Goal: Use online tool/utility

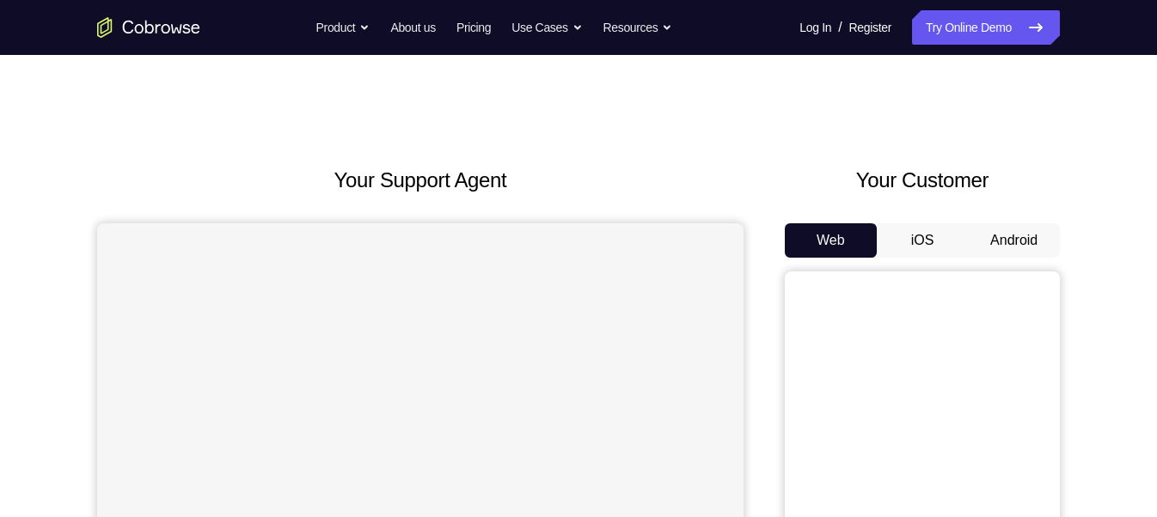
click at [1037, 223] on button "Android" at bounding box center [1014, 240] width 92 height 34
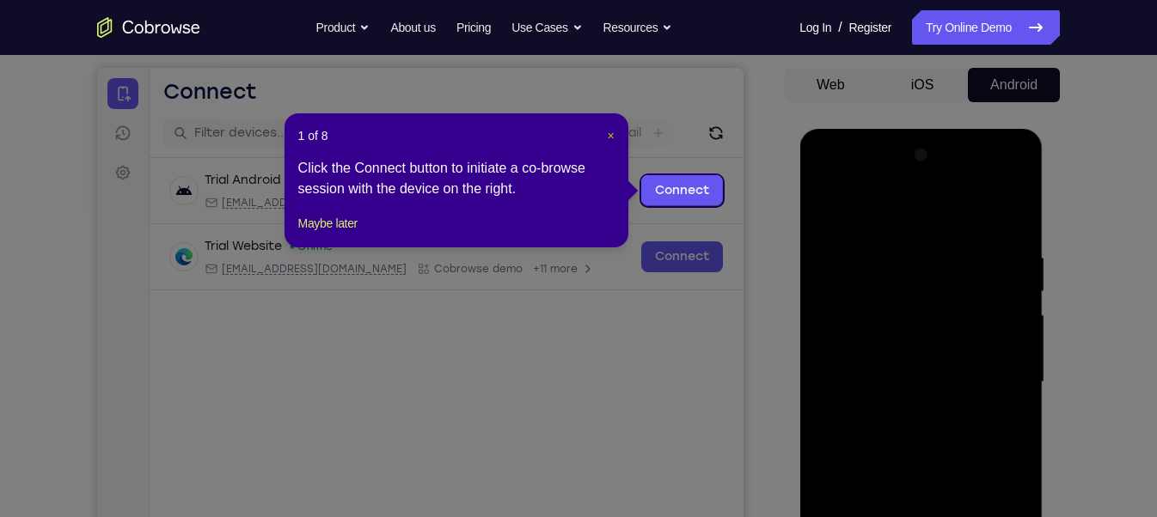
click at [607, 137] on span "×" at bounding box center [610, 136] width 7 height 14
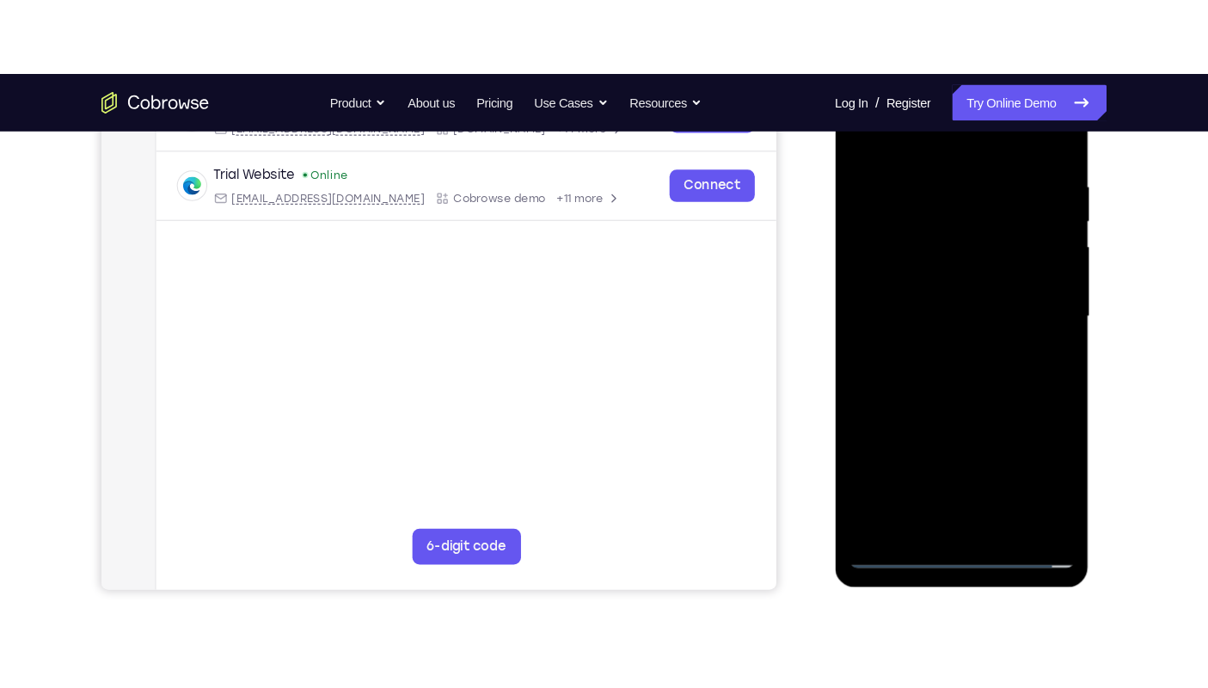
scroll to position [312, 0]
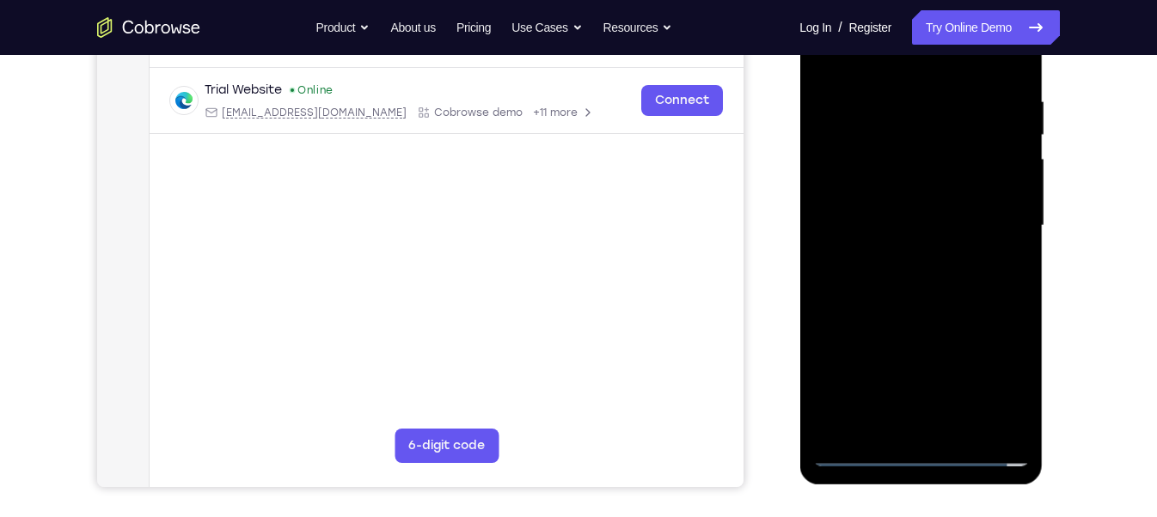
click at [925, 451] on div at bounding box center [920, 225] width 217 height 481
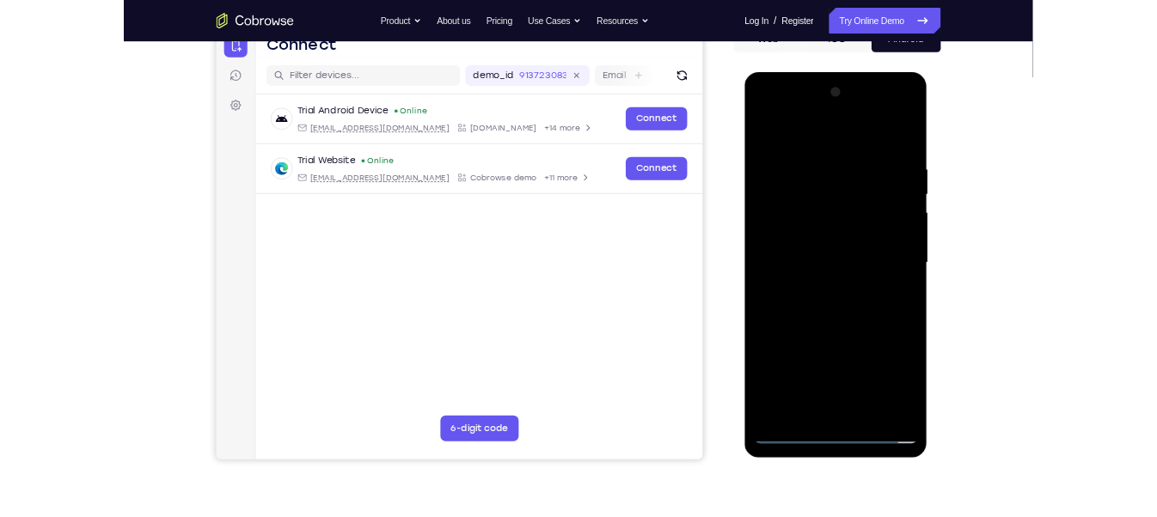
scroll to position [182, 0]
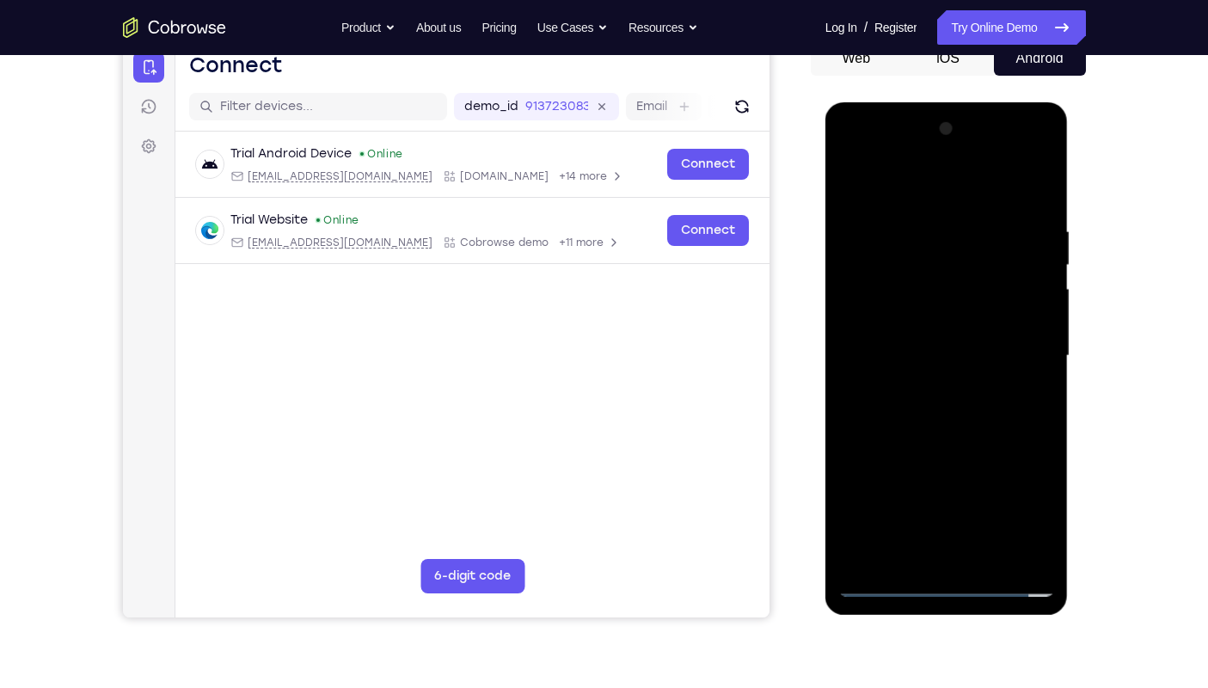
click at [1031, 503] on div at bounding box center [946, 355] width 217 height 481
click at [853, 156] on div at bounding box center [946, 355] width 217 height 481
click at [1017, 342] on div at bounding box center [946, 355] width 217 height 481
click at [927, 382] on div at bounding box center [946, 355] width 217 height 481
click at [912, 335] on div at bounding box center [946, 355] width 217 height 481
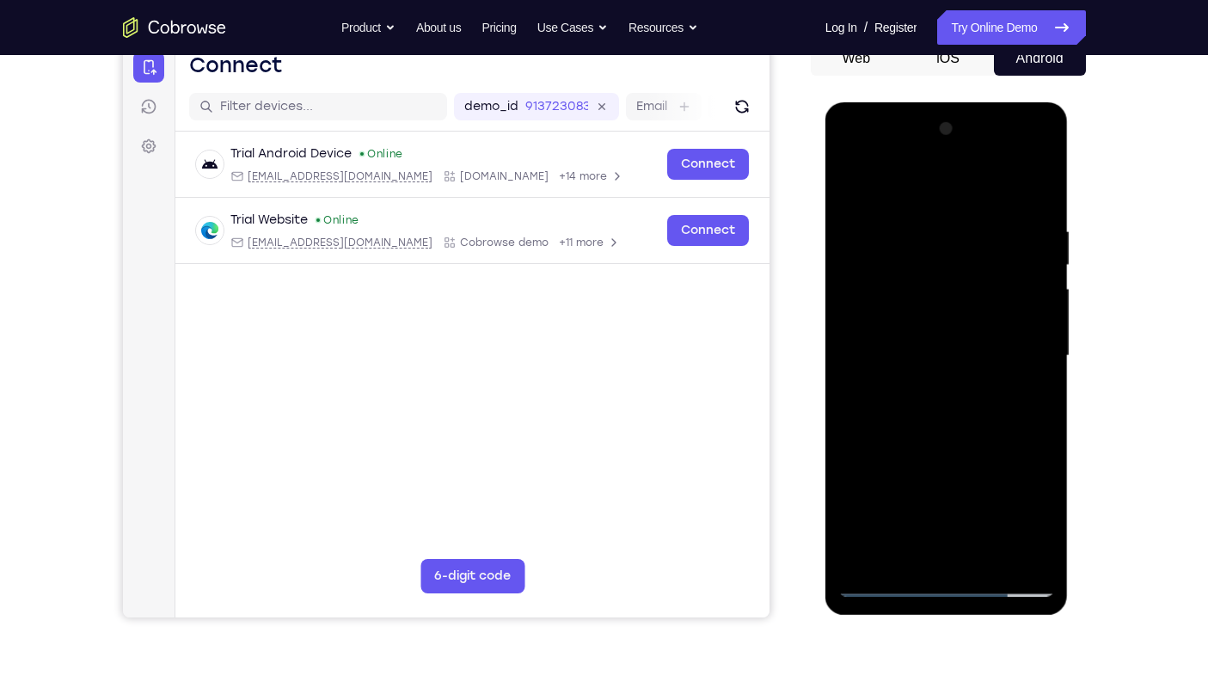
click at [891, 380] on div at bounding box center [946, 355] width 217 height 481
click at [910, 342] on div at bounding box center [946, 355] width 217 height 481
click at [904, 352] on div at bounding box center [946, 355] width 217 height 481
click at [926, 407] on div at bounding box center [946, 355] width 217 height 481
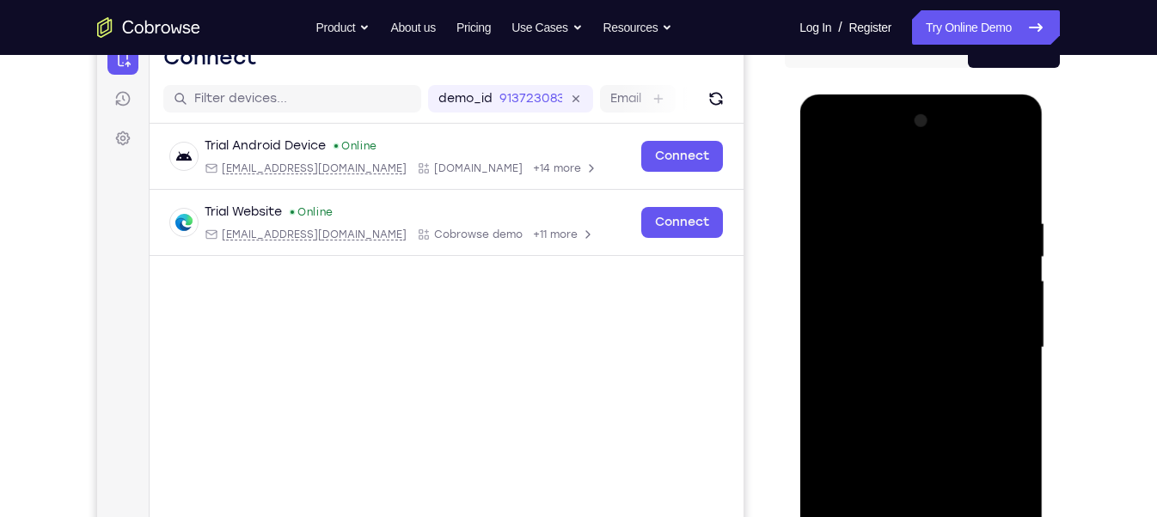
scroll to position [188, 0]
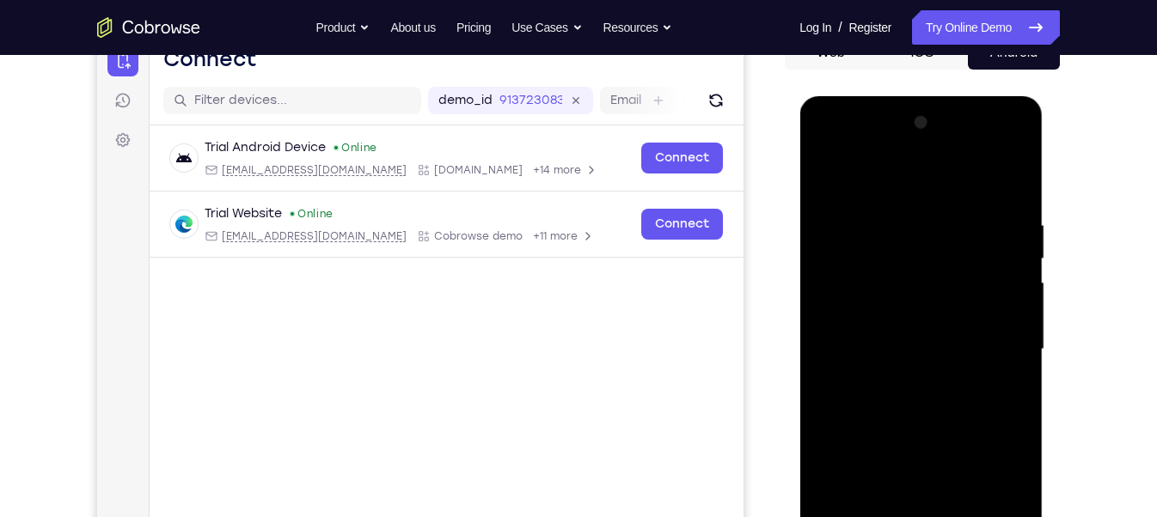
click at [914, 139] on div at bounding box center [920, 349] width 217 height 481
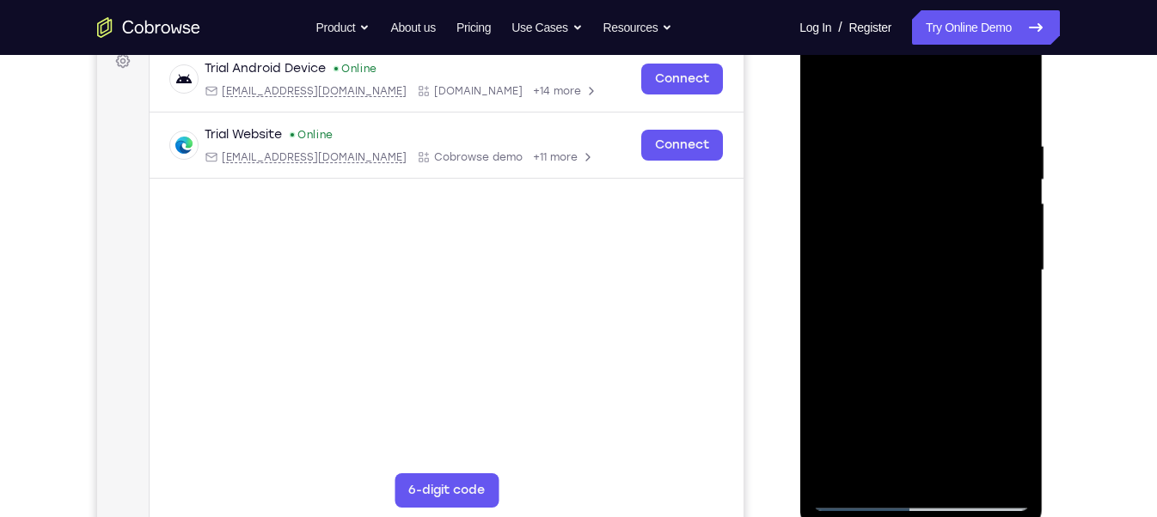
scroll to position [266, 0]
click at [915, 375] on div at bounding box center [920, 271] width 217 height 481
click at [904, 316] on div at bounding box center [920, 271] width 217 height 481
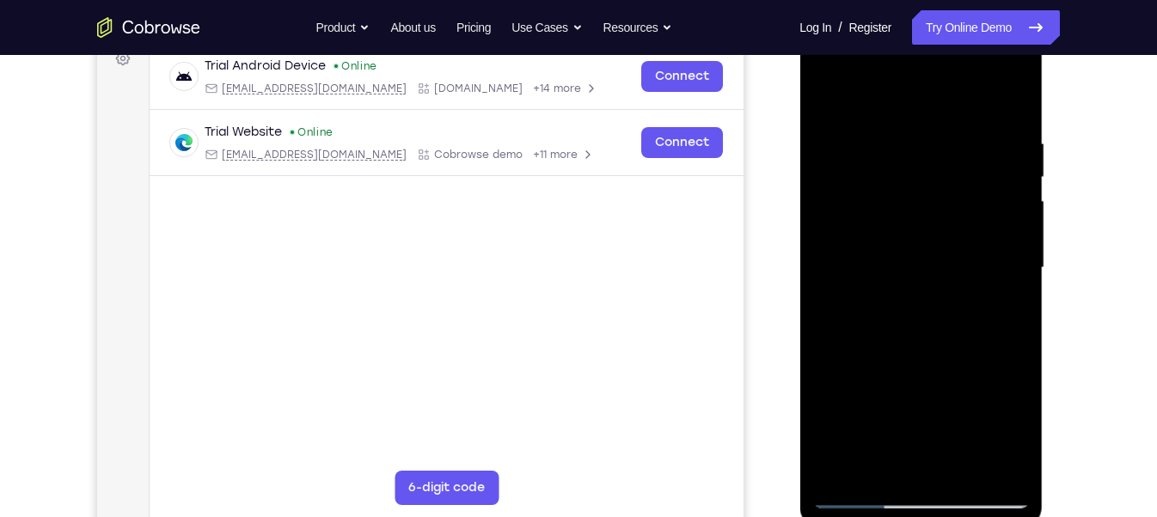
click at [838, 249] on div at bounding box center [920, 268] width 217 height 481
click at [853, 242] on div at bounding box center [920, 268] width 217 height 481
click at [852, 251] on div at bounding box center [920, 268] width 217 height 481
click at [839, 272] on div at bounding box center [920, 268] width 217 height 481
click at [849, 248] on div at bounding box center [920, 268] width 217 height 481
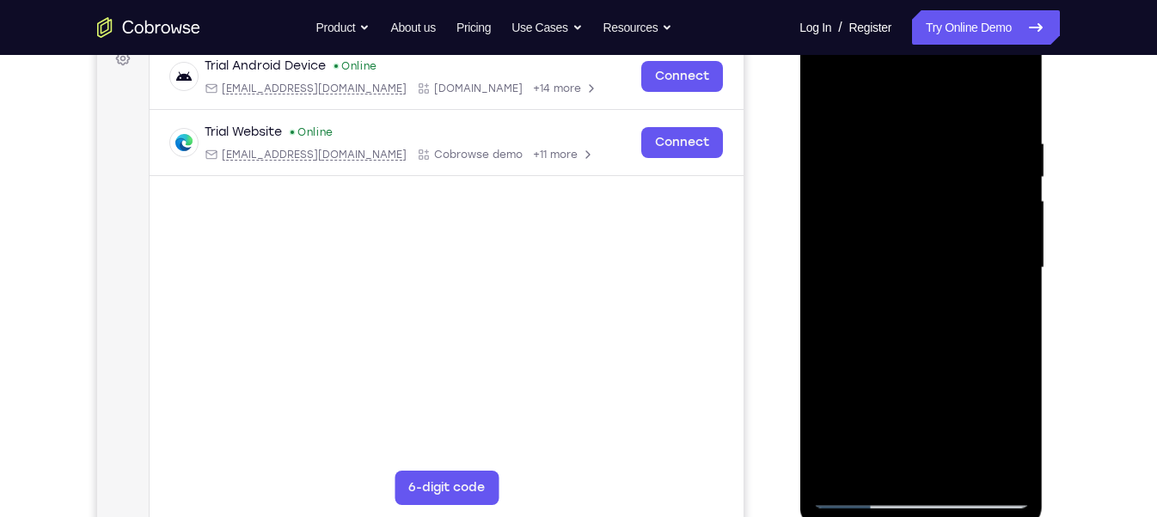
click at [839, 252] on div at bounding box center [920, 268] width 217 height 481
click at [834, 253] on div at bounding box center [920, 268] width 217 height 481
click at [836, 275] on div at bounding box center [920, 268] width 217 height 481
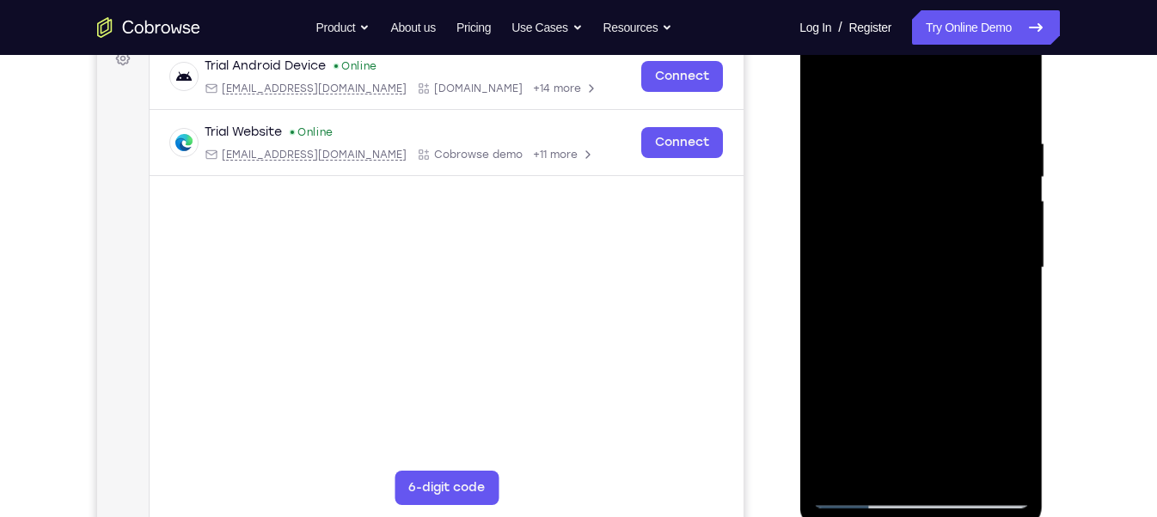
click at [836, 275] on div at bounding box center [920, 268] width 217 height 481
click at [866, 245] on div at bounding box center [920, 268] width 217 height 481
click at [835, 252] on div at bounding box center [920, 268] width 217 height 481
click at [847, 246] on div at bounding box center [920, 268] width 217 height 481
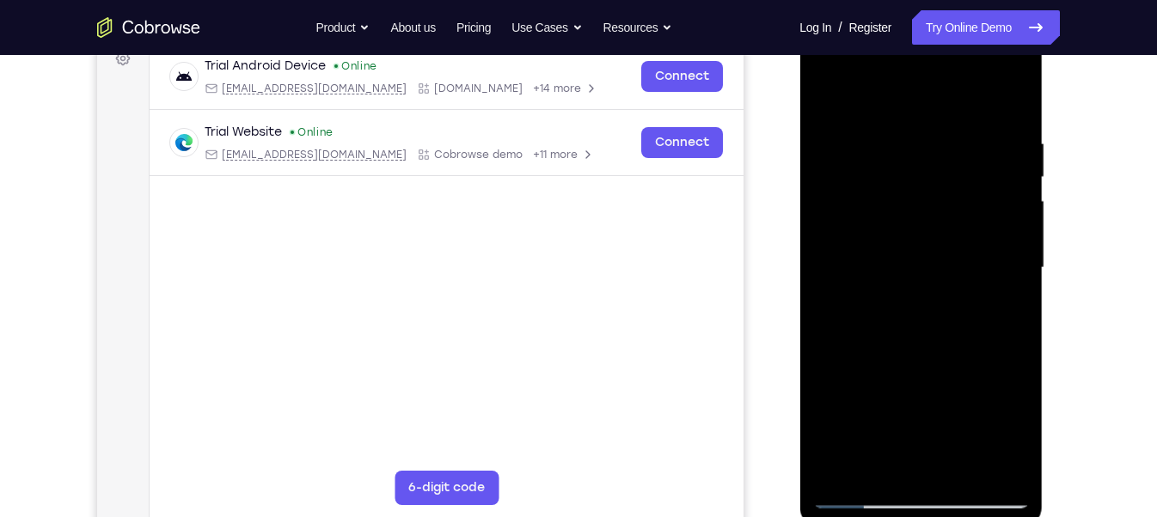
click at [871, 250] on div at bounding box center [920, 268] width 217 height 481
click at [886, 249] on div at bounding box center [920, 268] width 217 height 481
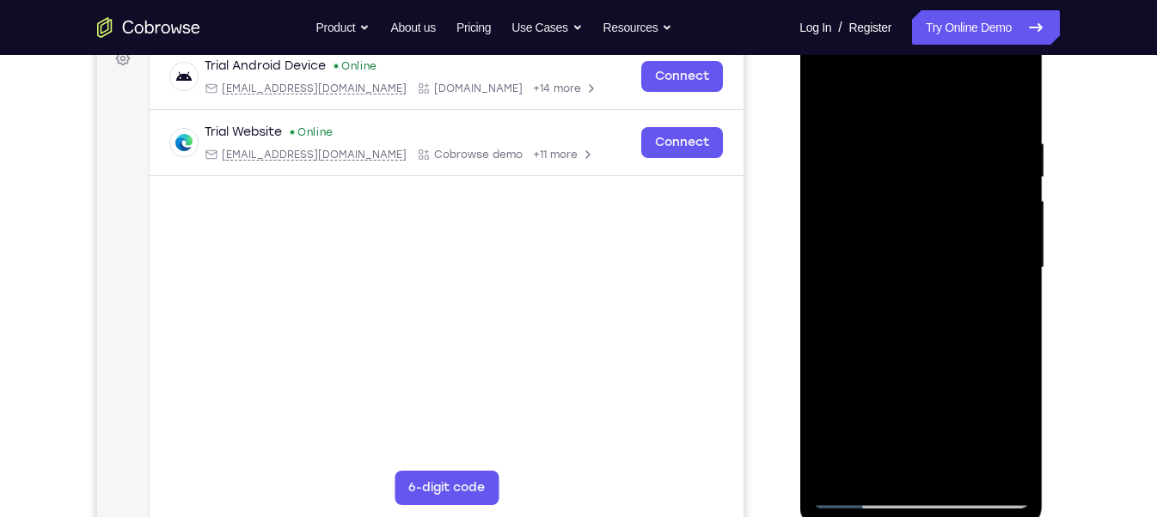
click at [886, 249] on div at bounding box center [920, 268] width 217 height 481
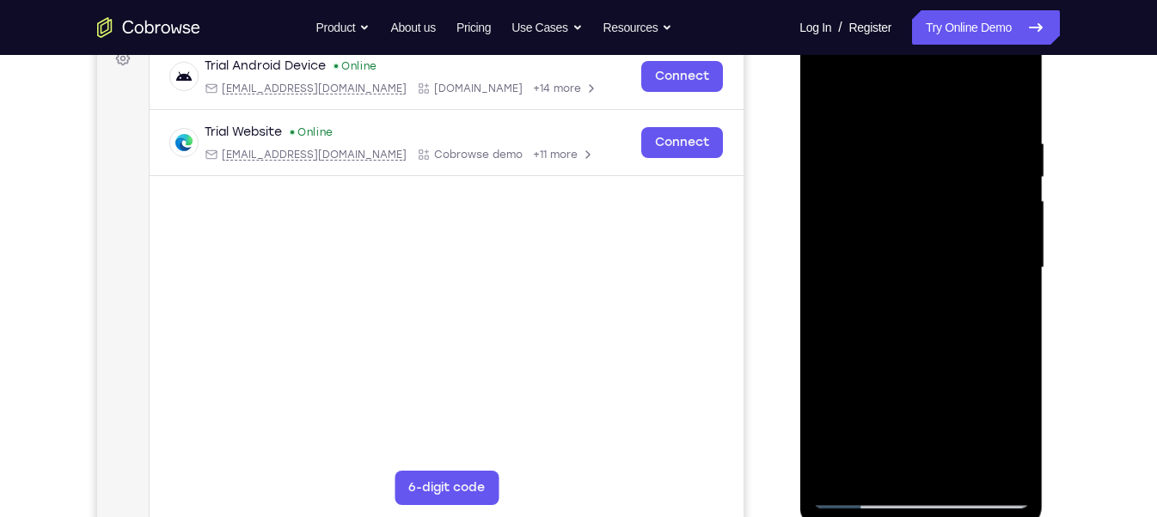
click at [886, 249] on div at bounding box center [920, 268] width 217 height 481
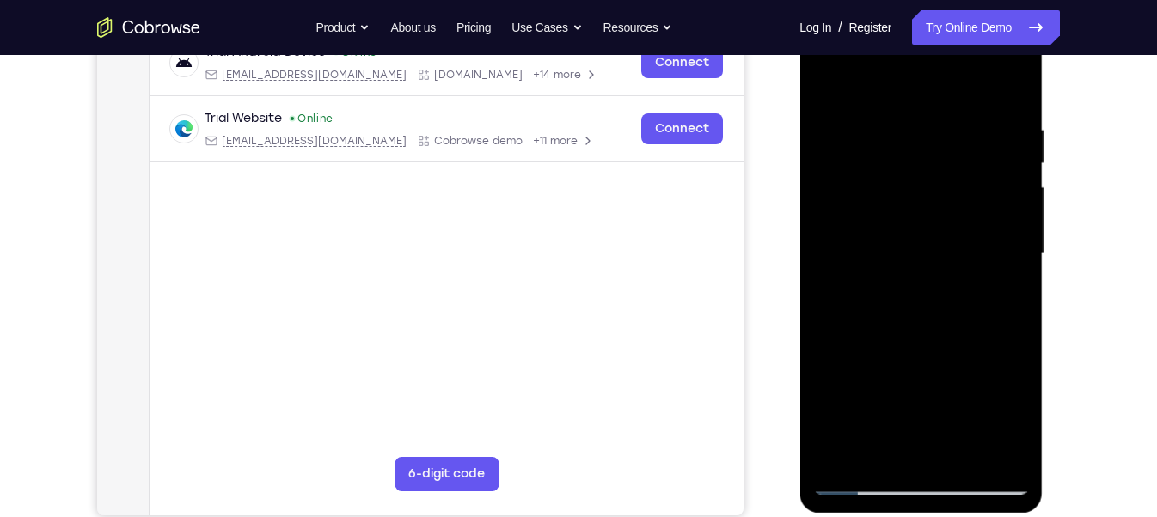
scroll to position [242, 0]
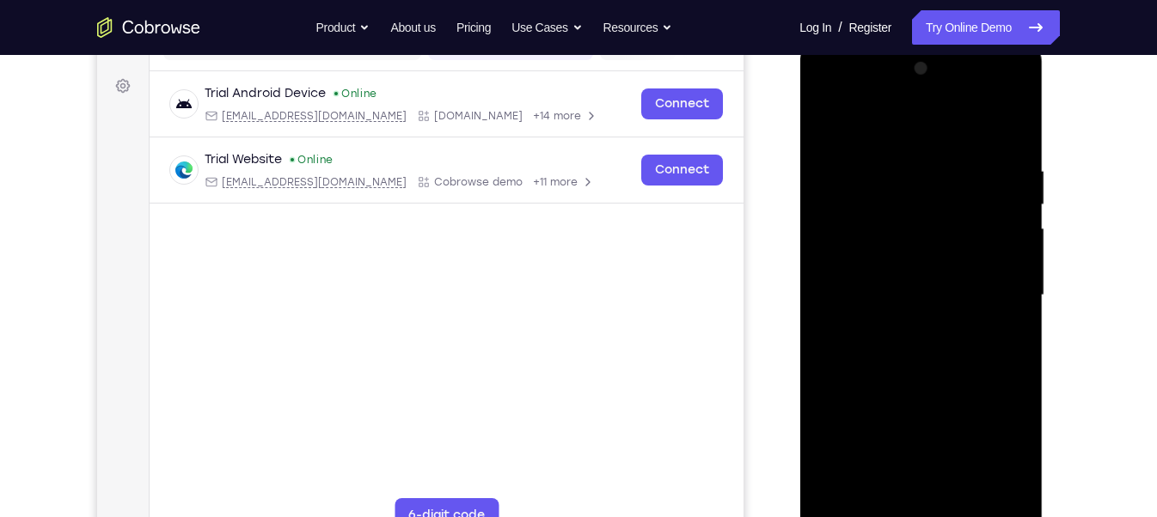
click at [1019, 118] on div at bounding box center [920, 295] width 217 height 481
click at [893, 261] on div at bounding box center [920, 295] width 217 height 481
click at [845, 293] on div at bounding box center [920, 295] width 217 height 481
drag, startPoint x: 845, startPoint y: 293, endPoint x: 834, endPoint y: 267, distance: 28.1
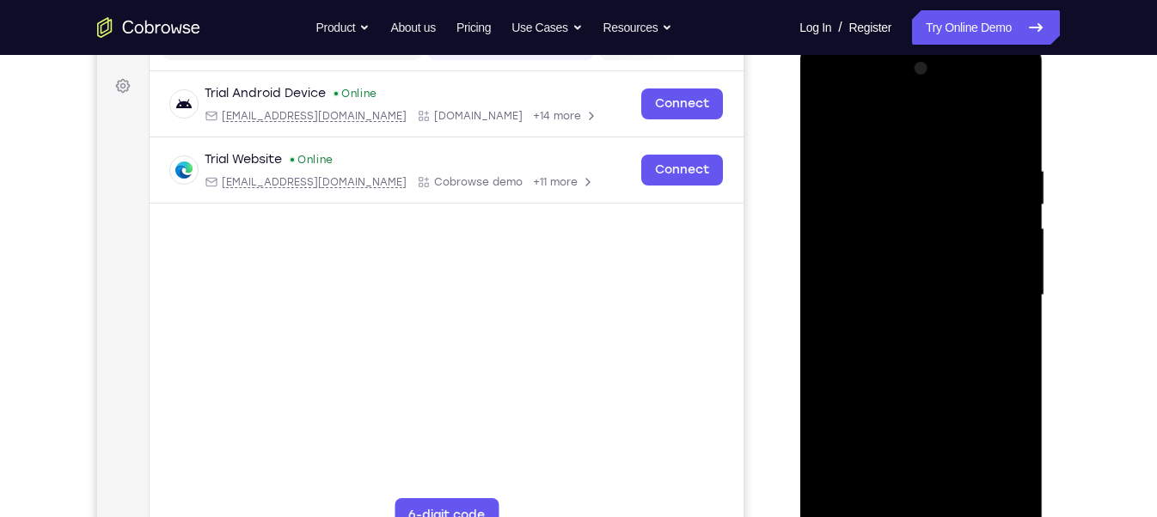
click at [834, 267] on div at bounding box center [920, 295] width 217 height 481
click at [835, 276] on div at bounding box center [920, 295] width 217 height 481
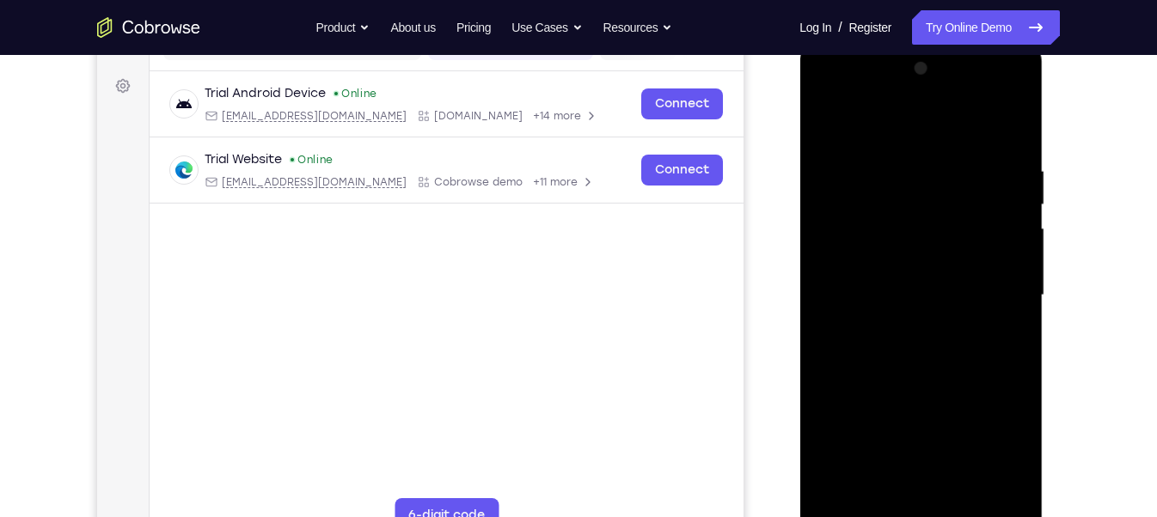
drag, startPoint x: 835, startPoint y: 276, endPoint x: 877, endPoint y: 274, distance: 42.1
click at [877, 274] on div at bounding box center [920, 295] width 217 height 481
click at [1015, 94] on div at bounding box center [920, 295] width 217 height 481
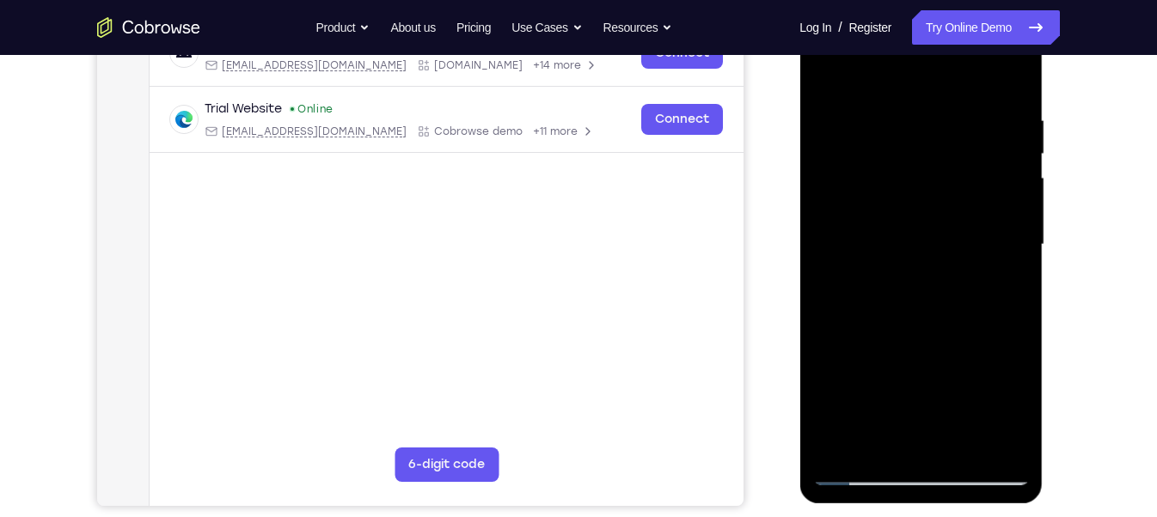
scroll to position [298, 0]
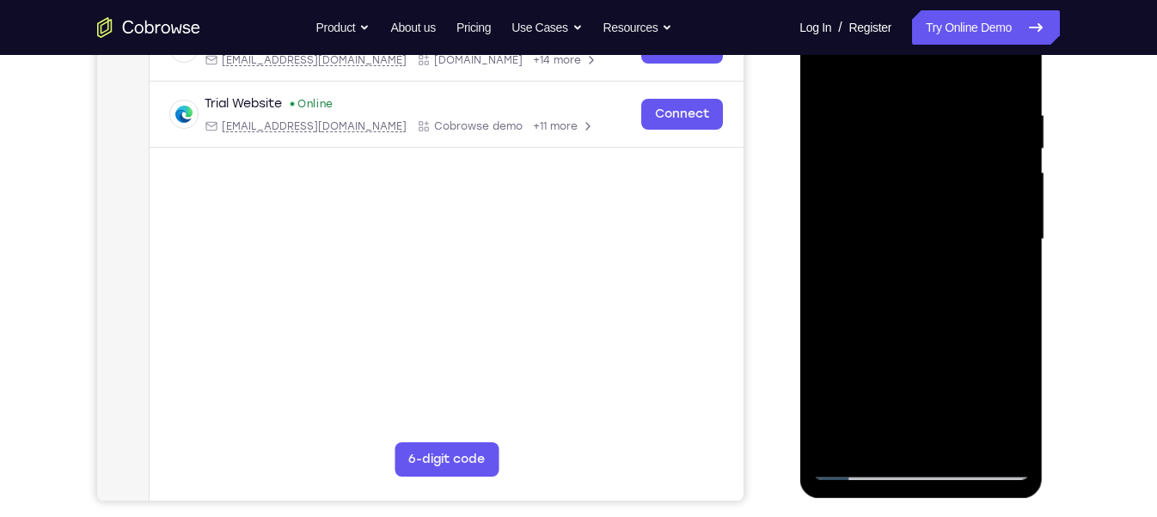
click at [1012, 364] on div at bounding box center [920, 239] width 217 height 481
click at [1000, 288] on div at bounding box center [920, 239] width 217 height 481
click at [825, 119] on div at bounding box center [920, 239] width 217 height 481
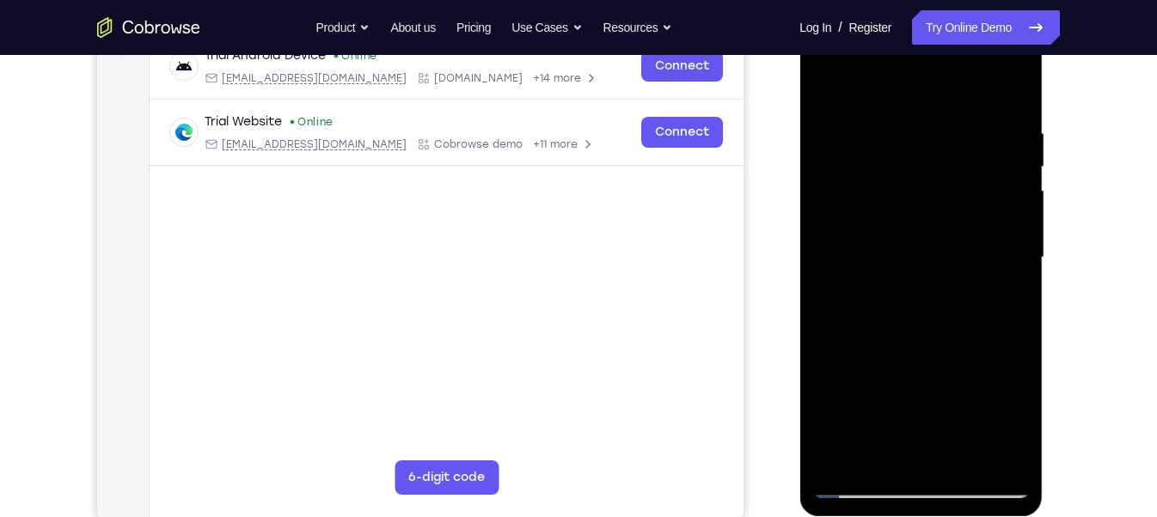
scroll to position [282, 0]
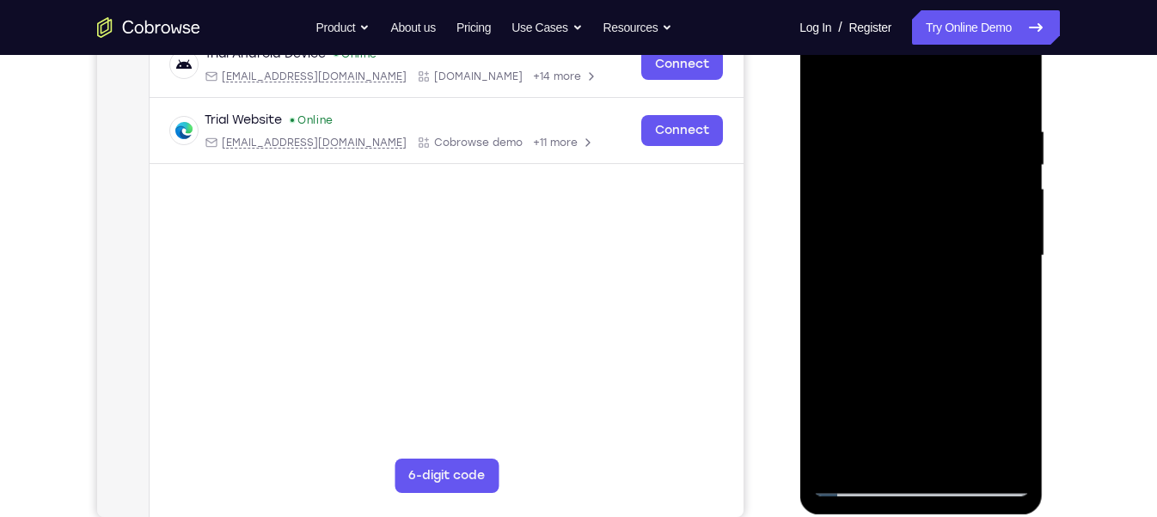
click at [829, 133] on div at bounding box center [920, 255] width 217 height 481
click at [826, 135] on div at bounding box center [920, 255] width 217 height 481
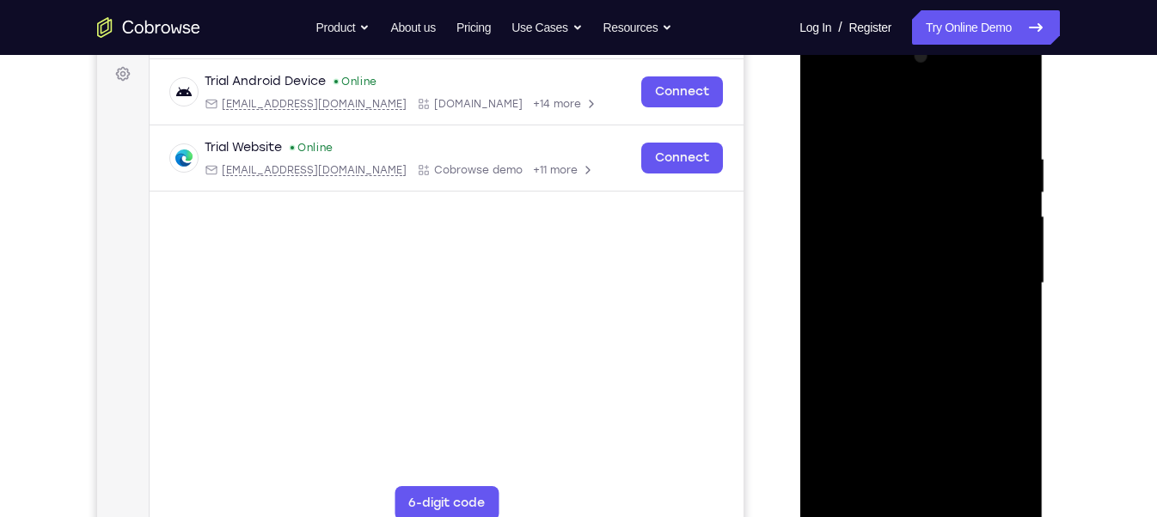
click at [1018, 81] on div at bounding box center [920, 283] width 217 height 481
click at [1012, 83] on div at bounding box center [920, 283] width 217 height 481
click at [825, 161] on div at bounding box center [920, 283] width 217 height 481
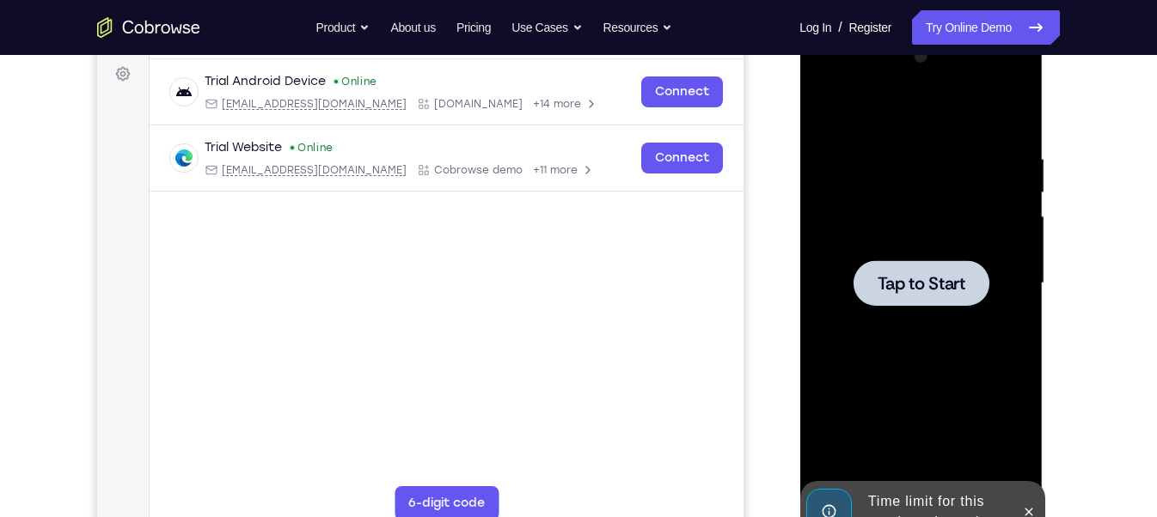
click at [926, 253] on div at bounding box center [920, 283] width 217 height 481
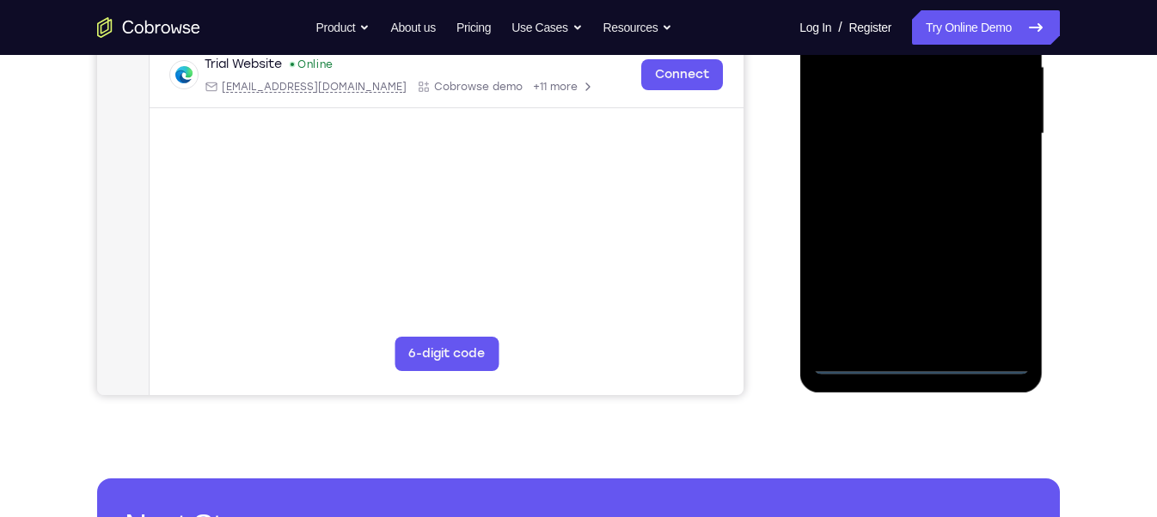
scroll to position [530, 0]
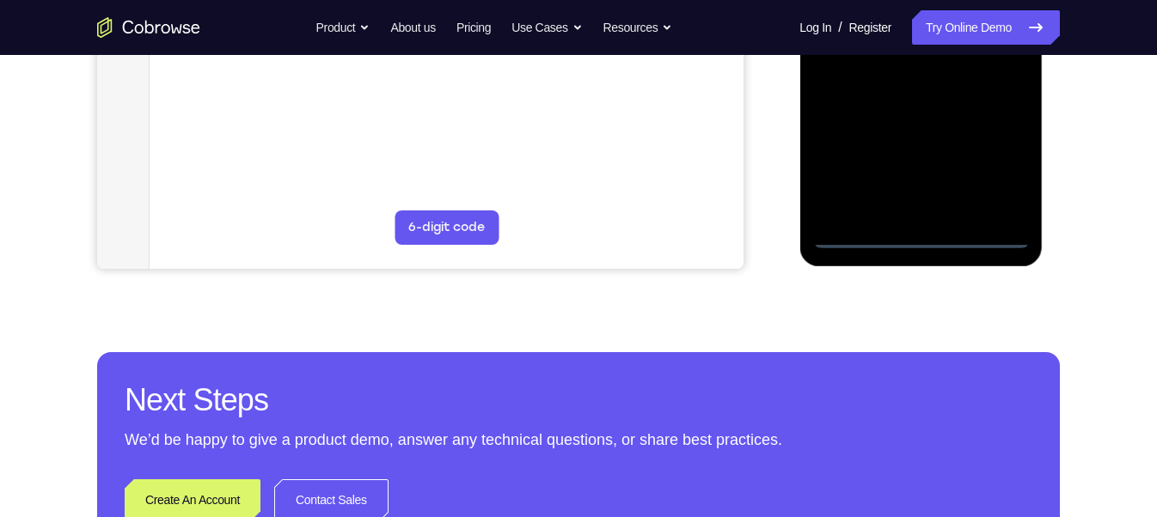
click at [919, 233] on div at bounding box center [920, 7] width 217 height 481
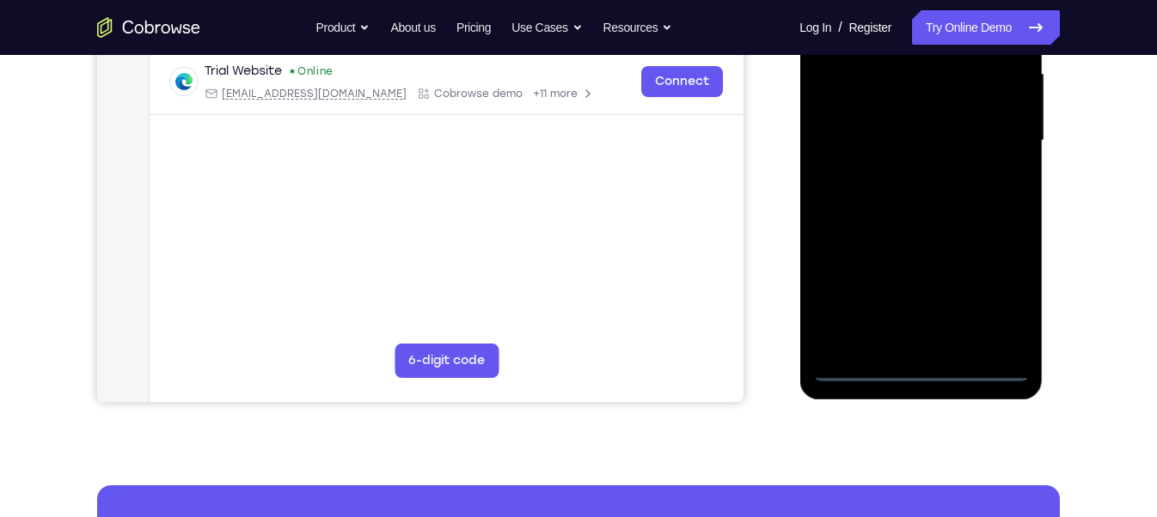
scroll to position [400, 0]
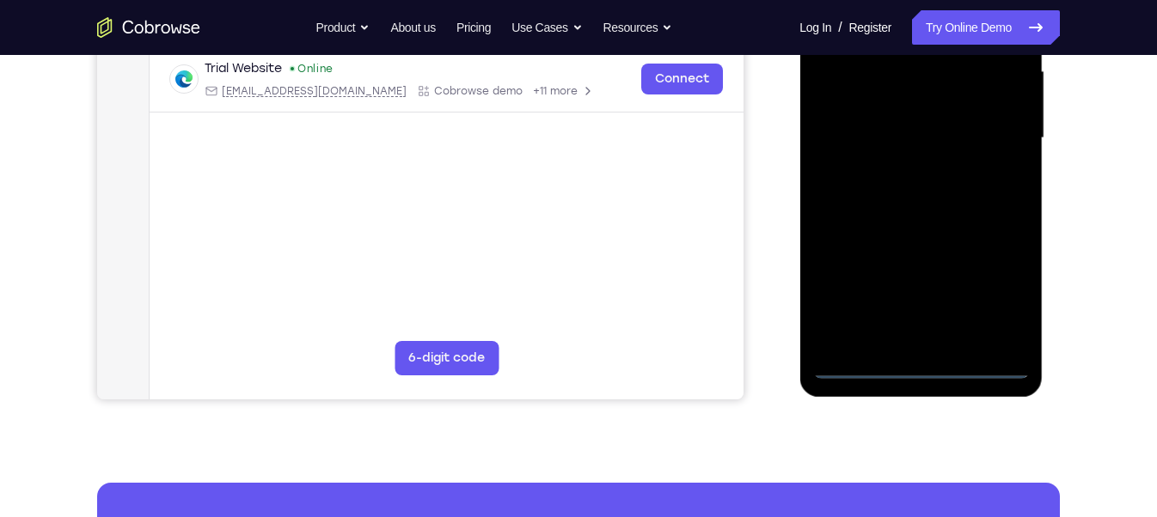
click at [1000, 278] on div at bounding box center [920, 138] width 217 height 481
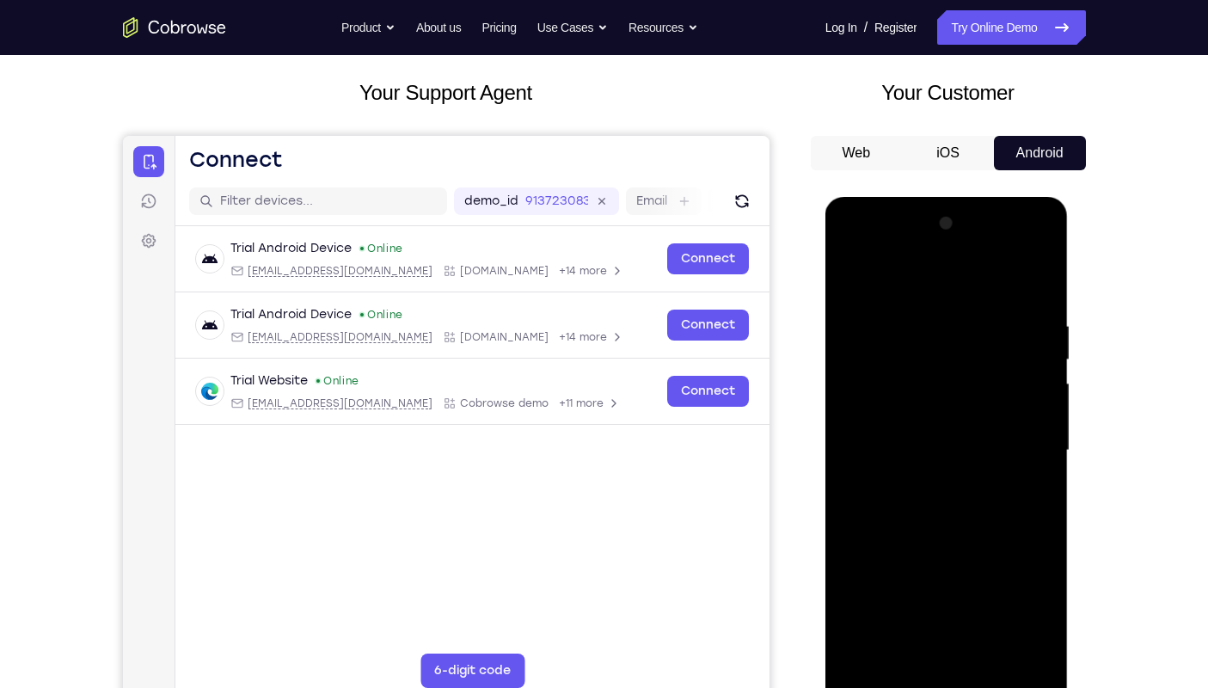
scroll to position [78, 0]
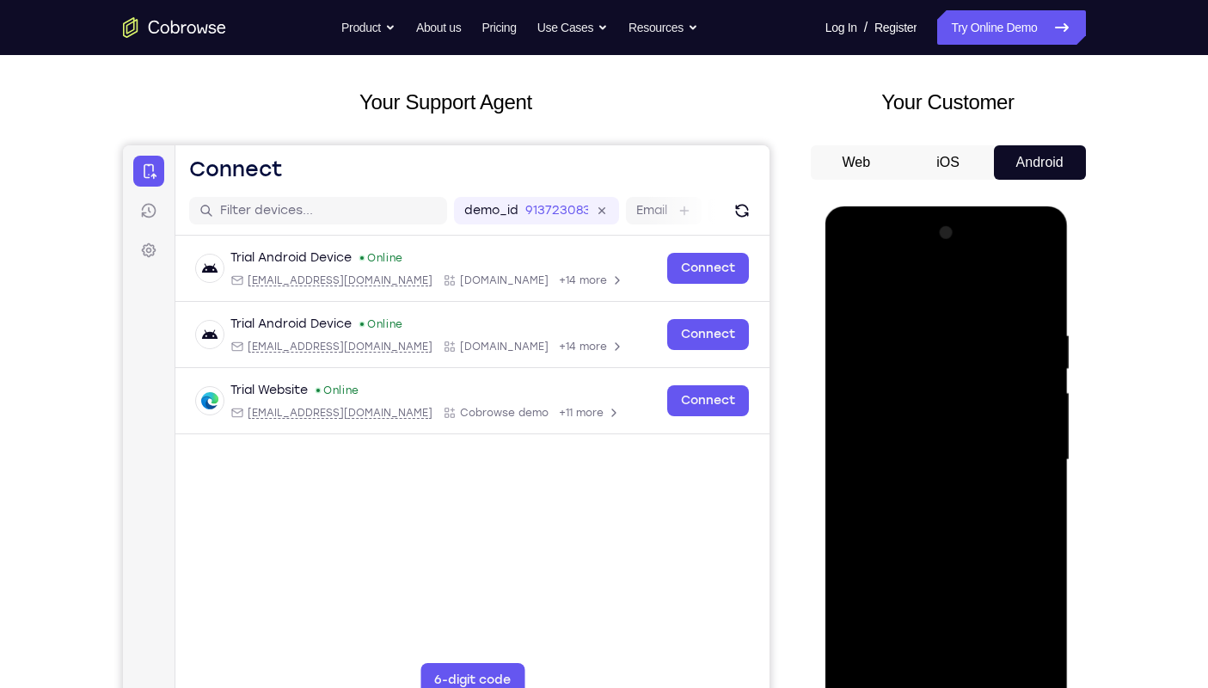
click at [886, 253] on div at bounding box center [946, 459] width 217 height 481
click at [930, 366] on div at bounding box center [946, 459] width 217 height 481
click at [928, 517] on div at bounding box center [946, 459] width 217 height 481
click at [933, 494] on div at bounding box center [946, 459] width 217 height 481
click at [869, 442] on div at bounding box center [946, 459] width 217 height 481
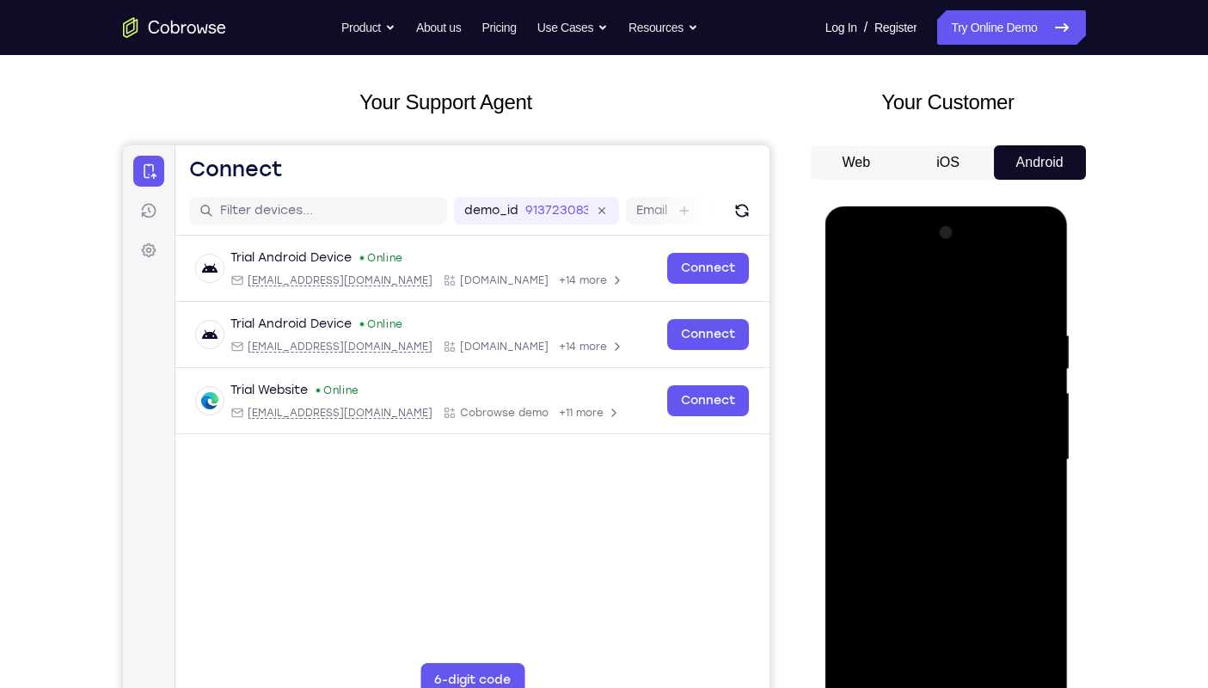
click at [859, 440] on div at bounding box center [946, 459] width 217 height 481
click at [890, 435] on div at bounding box center [946, 459] width 217 height 481
click at [905, 442] on div at bounding box center [946, 459] width 217 height 481
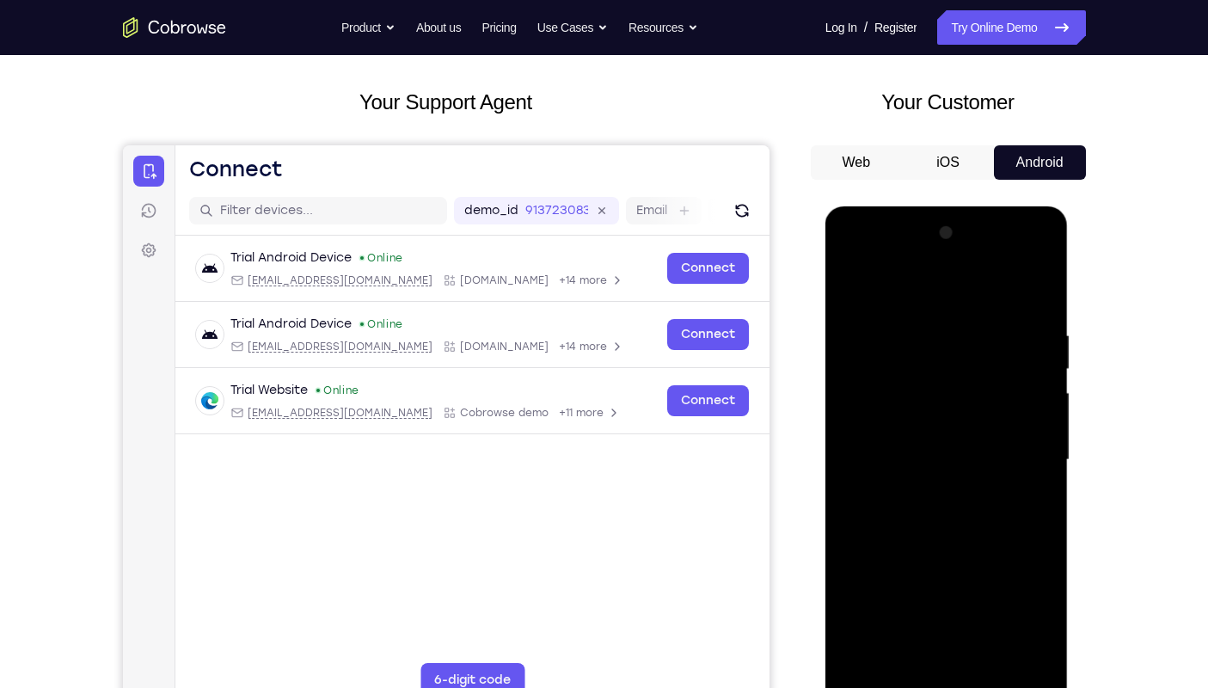
click at [905, 442] on div at bounding box center [946, 459] width 217 height 481
click at [1033, 444] on div at bounding box center [946, 459] width 217 height 481
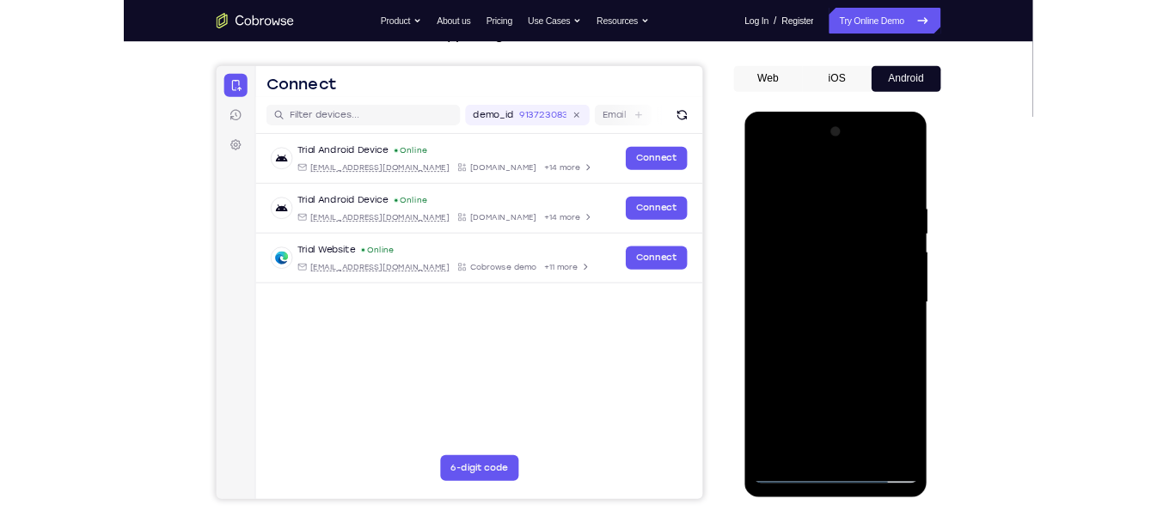
scroll to position [117, 0]
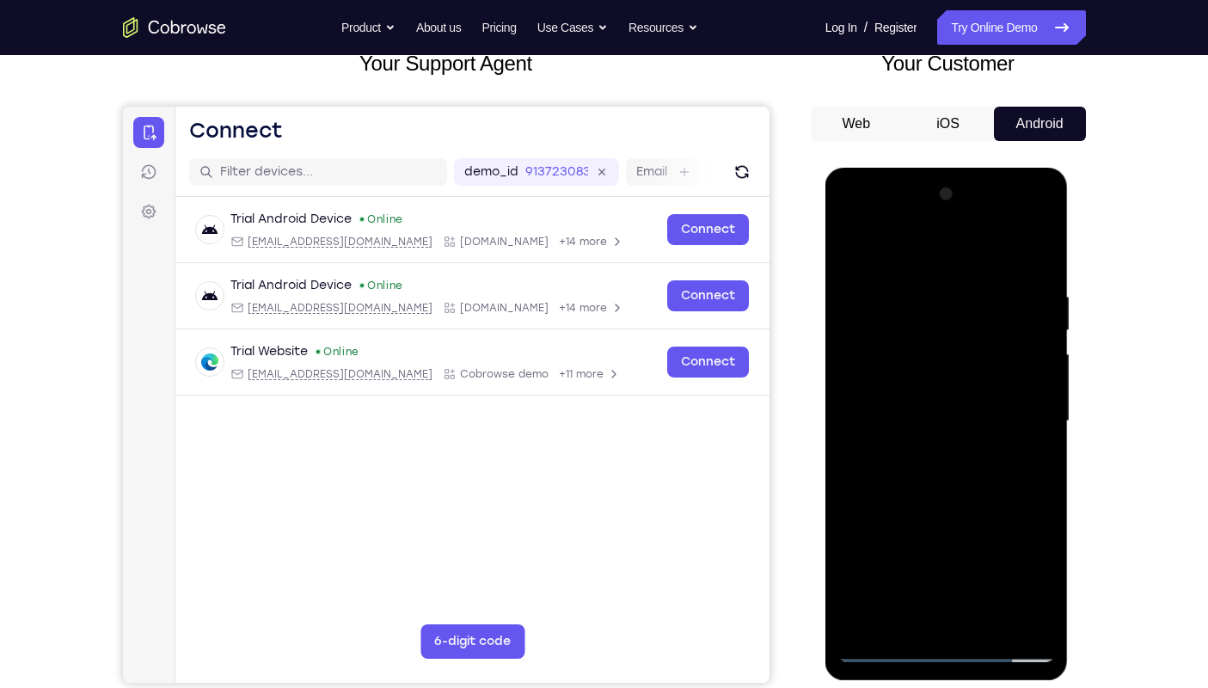
click at [860, 433] on div at bounding box center [946, 420] width 217 height 481
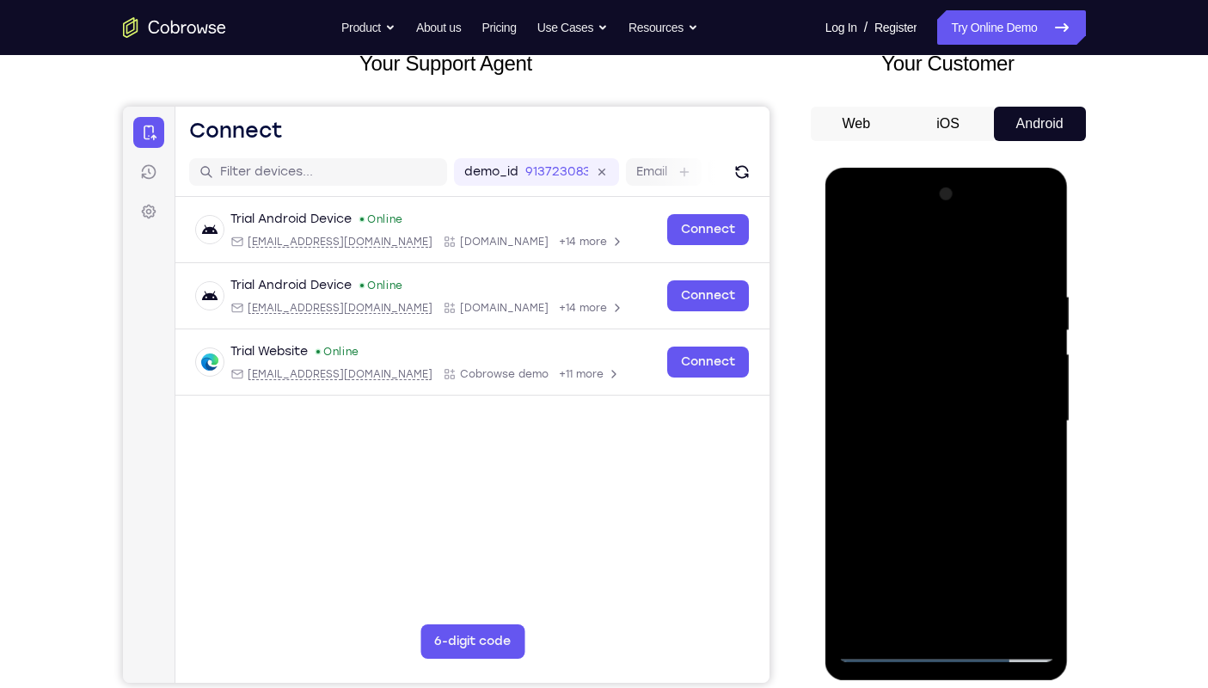
click at [860, 433] on div at bounding box center [946, 420] width 217 height 481
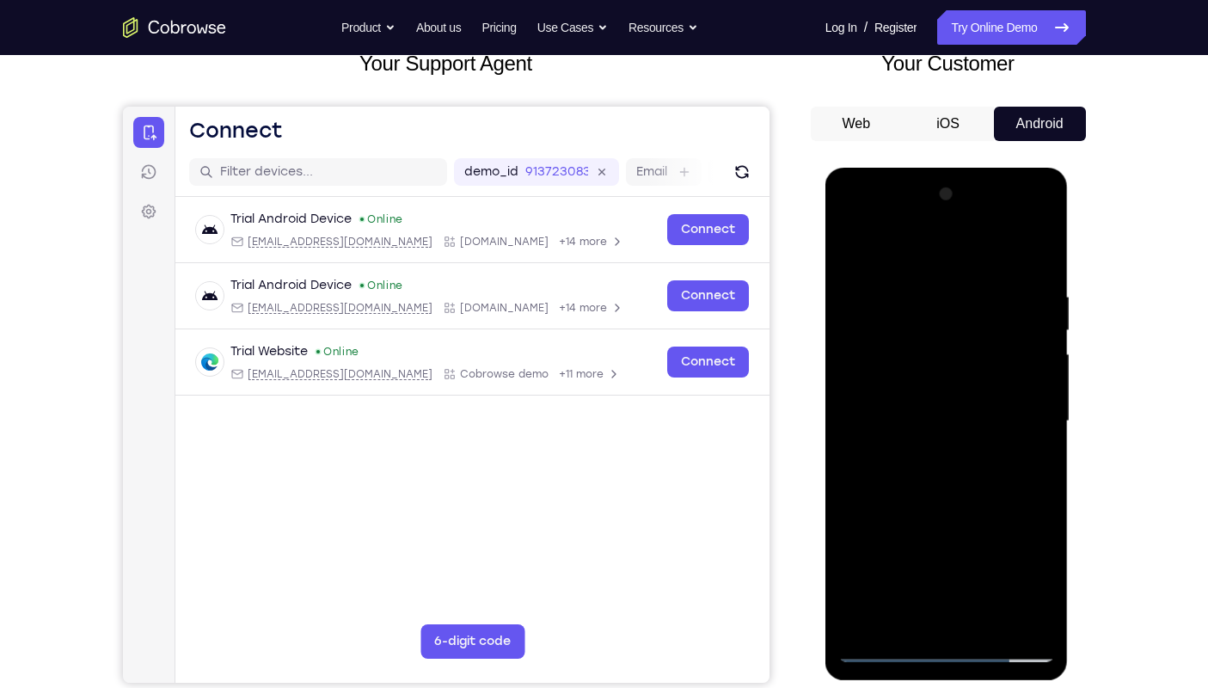
click at [860, 433] on div at bounding box center [946, 420] width 217 height 481
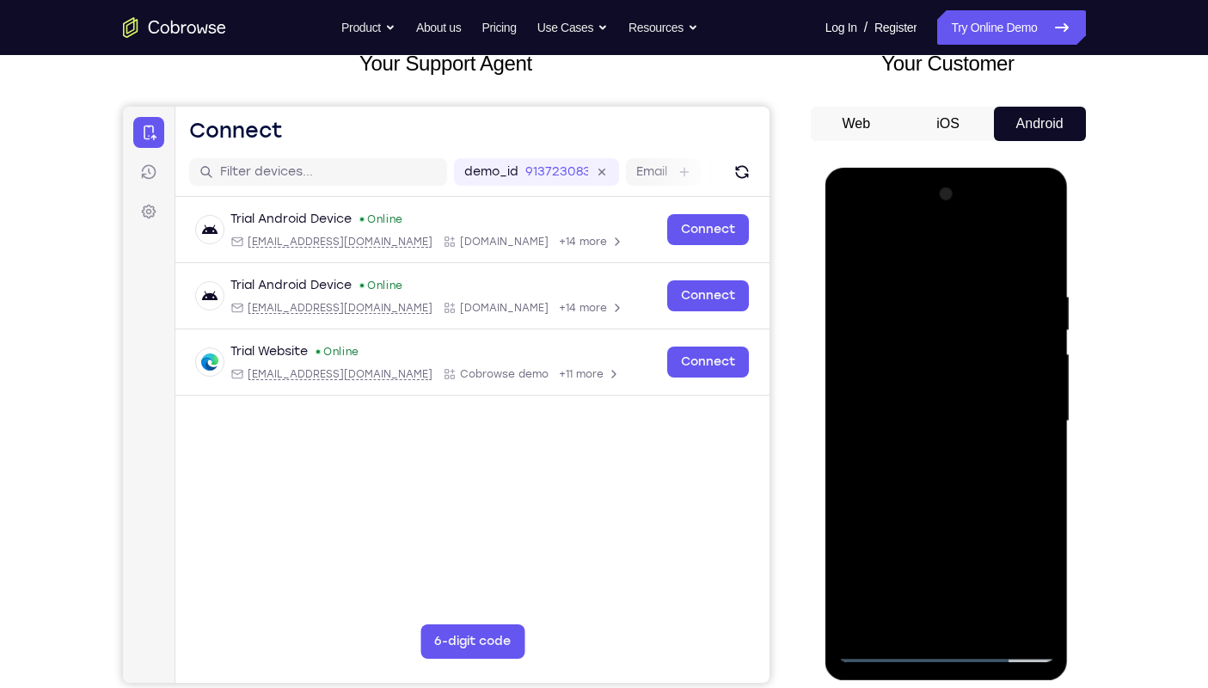
click at [860, 433] on div at bounding box center [946, 420] width 217 height 481
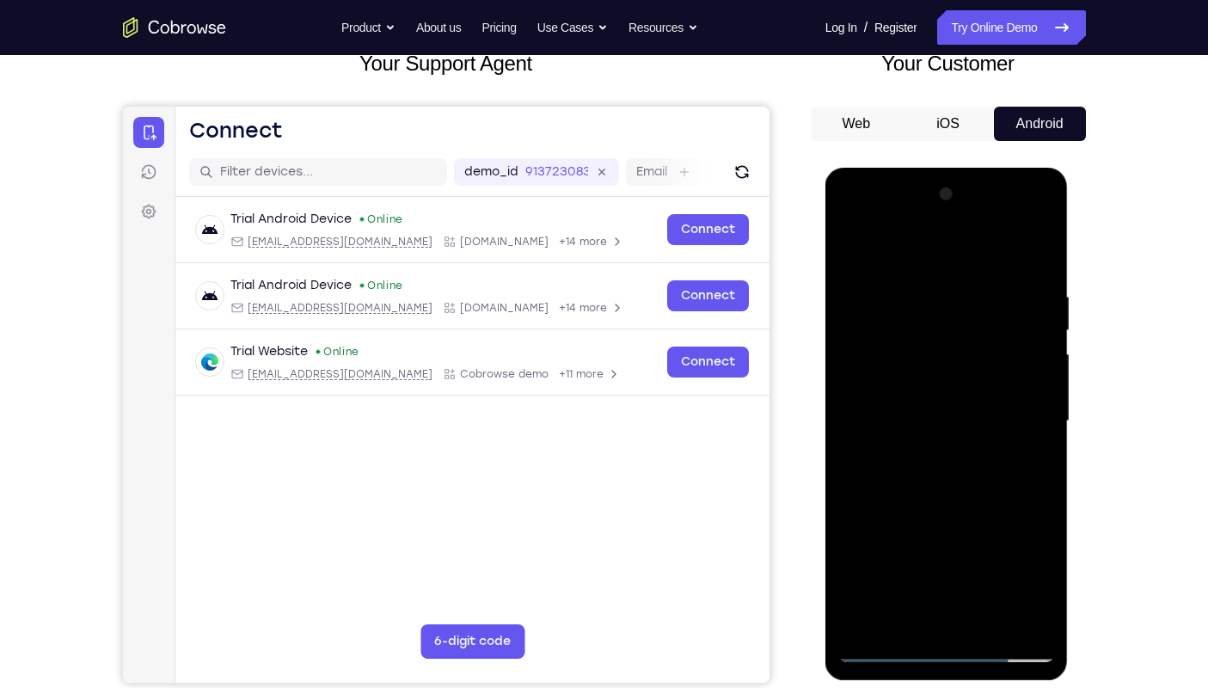
drag, startPoint x: 860, startPoint y: 433, endPoint x: 871, endPoint y: 352, distance: 82.4
click at [871, 352] on div at bounding box center [946, 420] width 217 height 481
drag, startPoint x: 871, startPoint y: 352, endPoint x: 867, endPoint y: 334, distance: 17.7
click at [867, 334] on div at bounding box center [946, 420] width 217 height 481
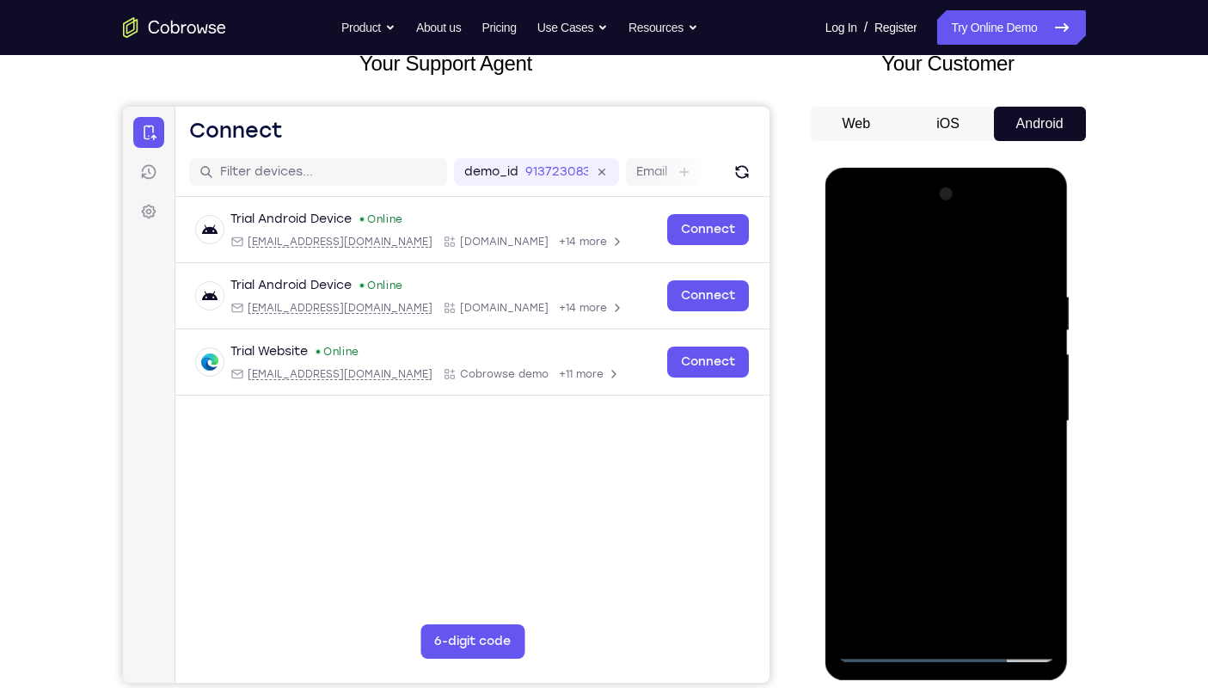
click at [859, 419] on div at bounding box center [946, 420] width 217 height 481
click at [878, 404] on div at bounding box center [946, 420] width 217 height 481
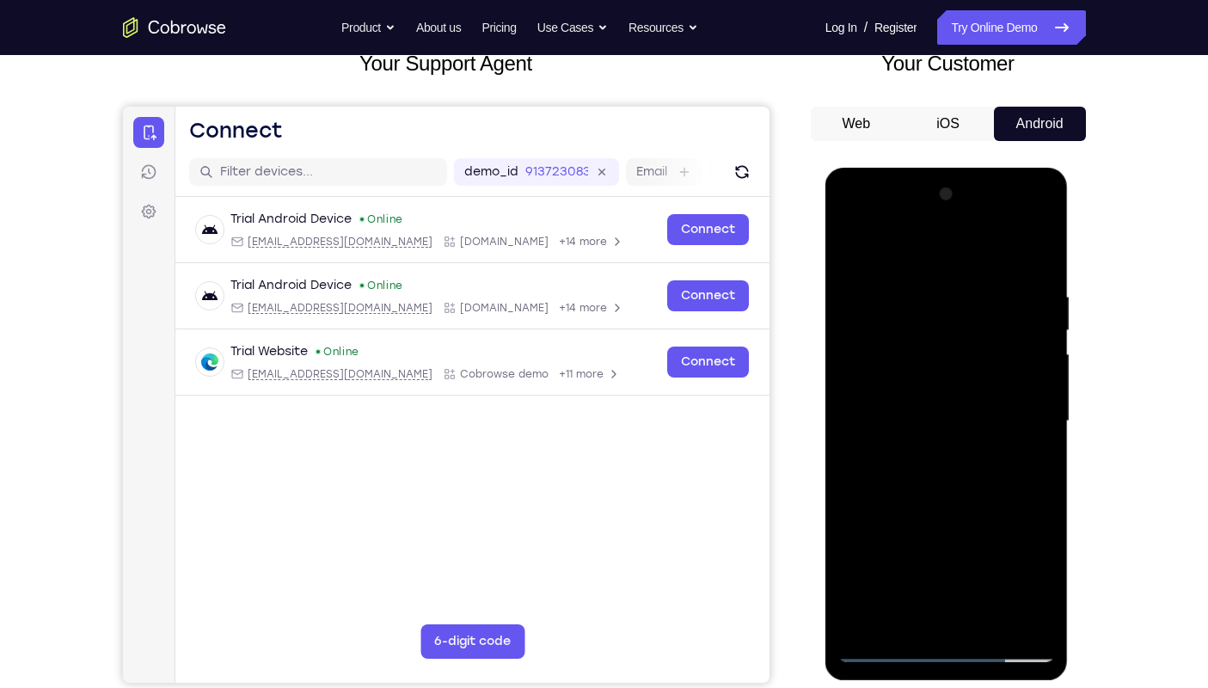
click at [878, 404] on div at bounding box center [946, 420] width 217 height 481
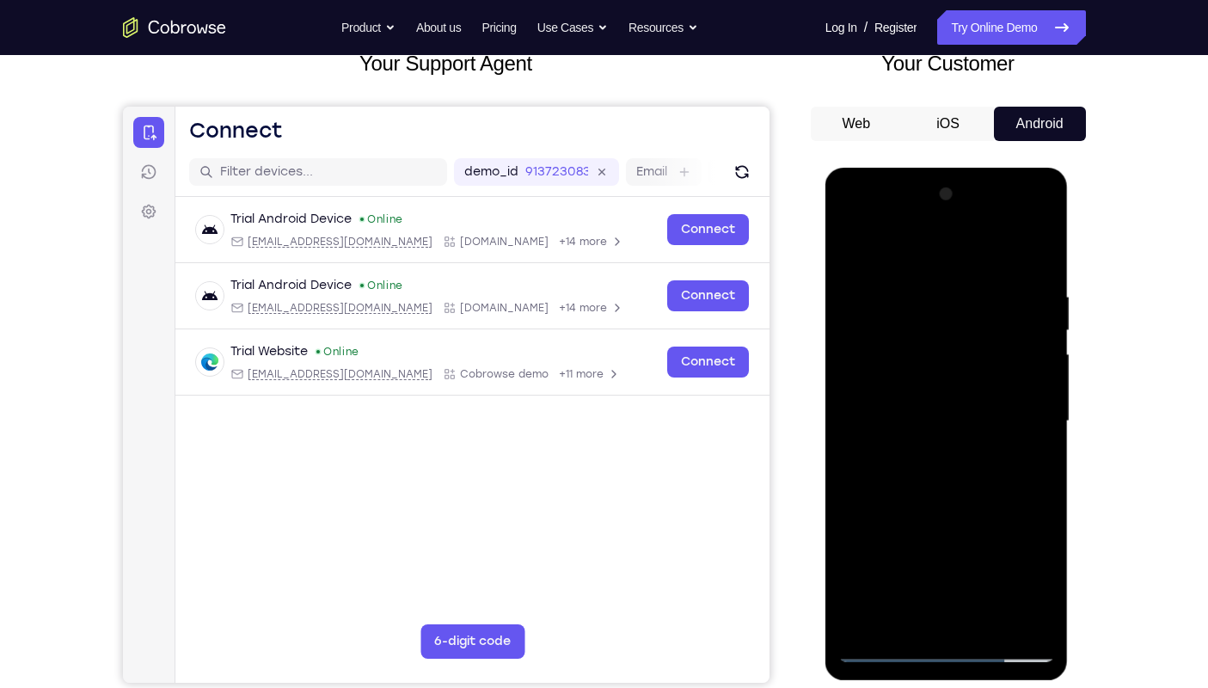
drag, startPoint x: 878, startPoint y: 404, endPoint x: 859, endPoint y: 387, distance: 24.9
click at [859, 387] on div at bounding box center [946, 420] width 217 height 481
click at [859, 383] on div at bounding box center [946, 420] width 217 height 481
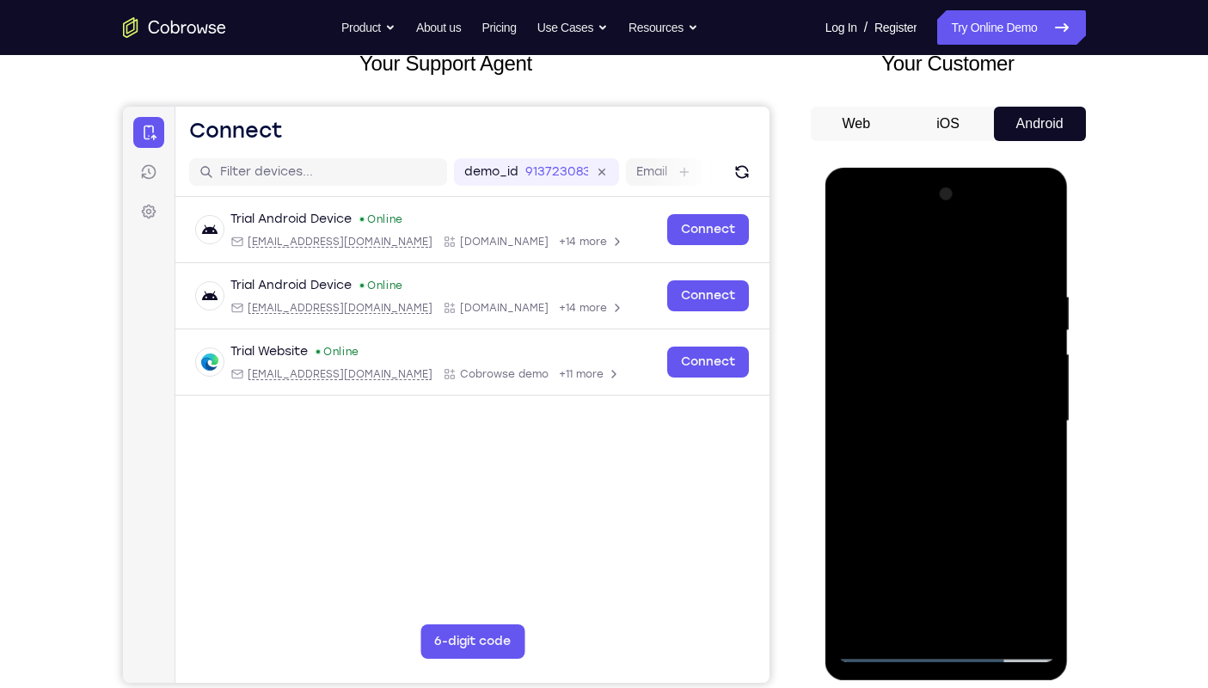
click at [859, 383] on div at bounding box center [946, 420] width 217 height 481
click at [859, 380] on div at bounding box center [946, 420] width 217 height 481
drag, startPoint x: 859, startPoint y: 380, endPoint x: 860, endPoint y: 313, distance: 67.1
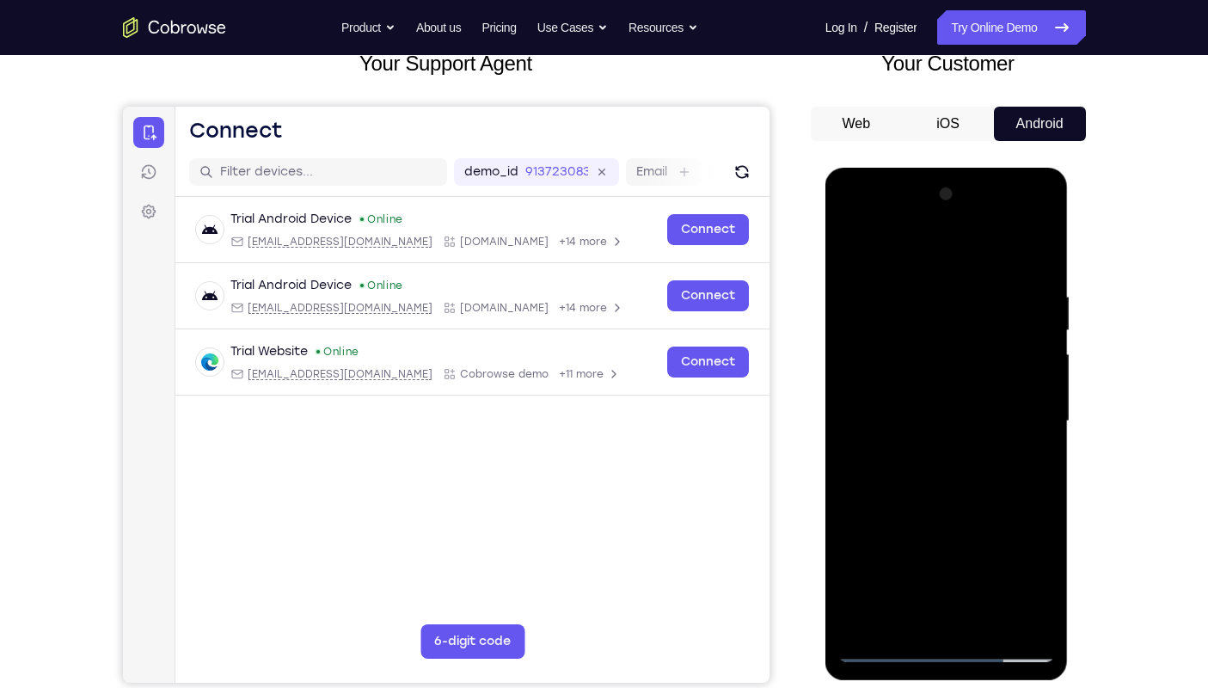
click at [860, 313] on div at bounding box center [946, 420] width 217 height 481
drag, startPoint x: 860, startPoint y: 313, endPoint x: 850, endPoint y: 303, distance: 14.6
click at [850, 303] on div at bounding box center [946, 420] width 217 height 481
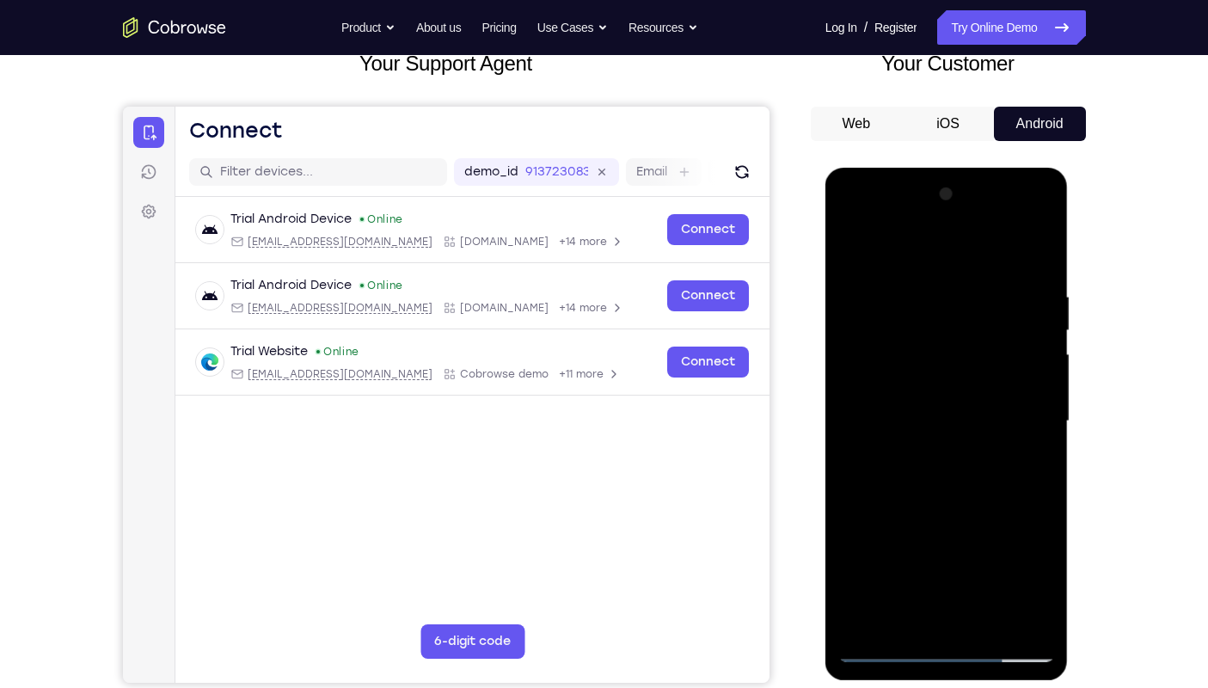
click at [850, 303] on div at bounding box center [946, 420] width 217 height 481
drag, startPoint x: 850, startPoint y: 303, endPoint x: 873, endPoint y: 313, distance: 25.4
click at [873, 313] on div at bounding box center [946, 420] width 217 height 481
click at [878, 295] on div at bounding box center [946, 420] width 217 height 481
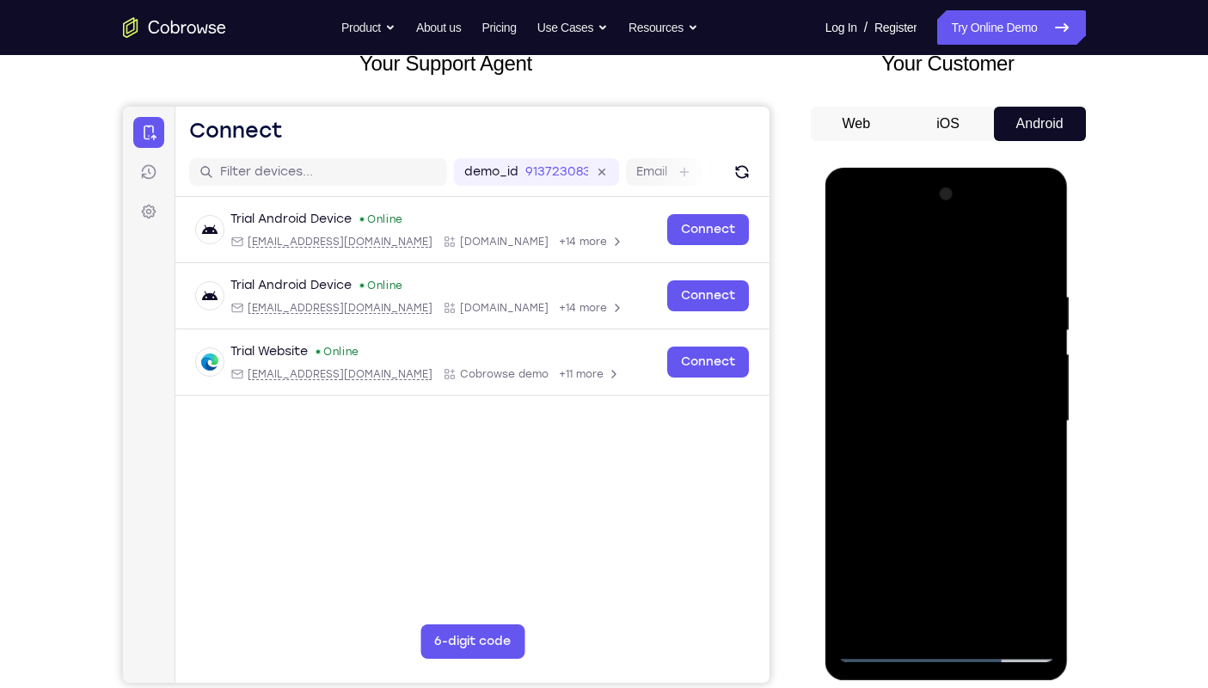
click at [878, 295] on div at bounding box center [946, 420] width 217 height 481
drag, startPoint x: 878, startPoint y: 295, endPoint x: 852, endPoint y: 303, distance: 26.9
click at [852, 303] on div at bounding box center [946, 420] width 217 height 481
drag, startPoint x: 852, startPoint y: 303, endPoint x: 866, endPoint y: 419, distance: 116.9
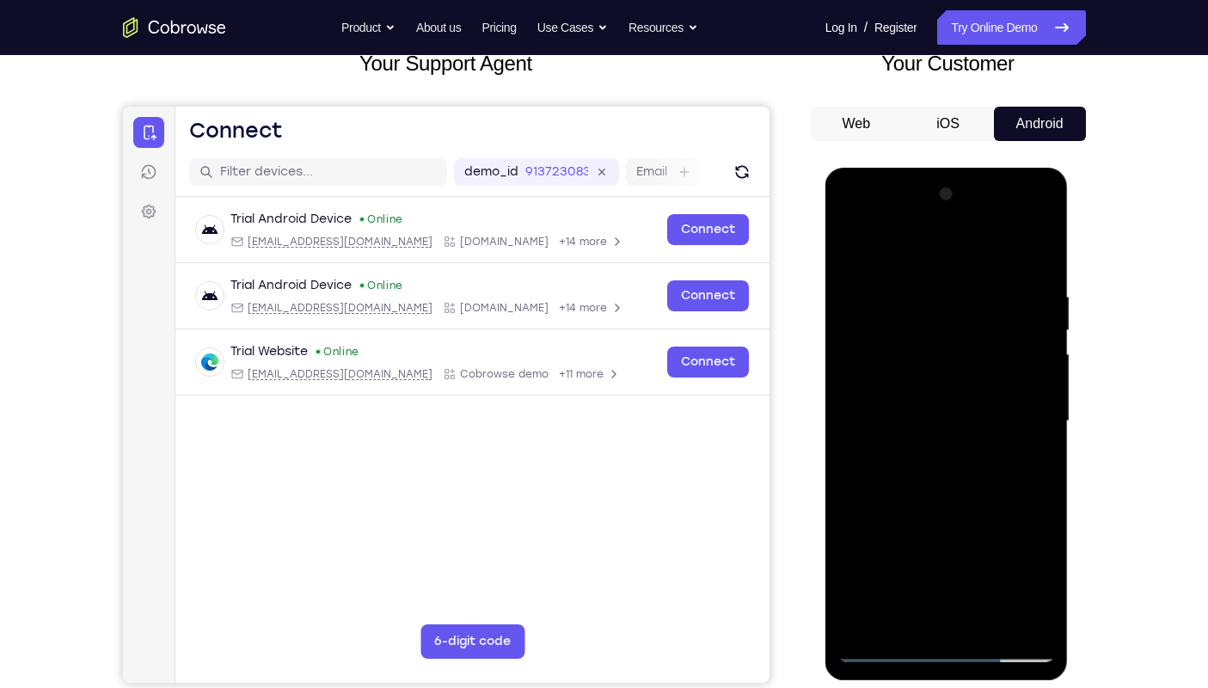
click at [866, 419] on div at bounding box center [946, 420] width 217 height 481
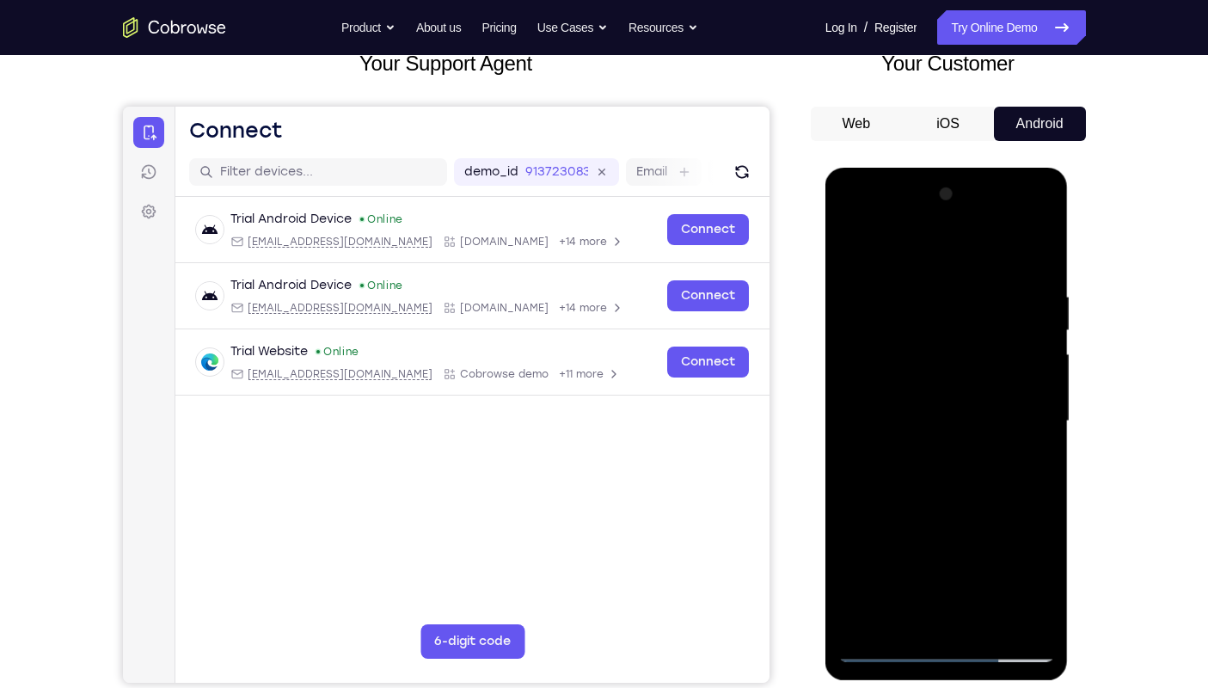
click at [963, 468] on div at bounding box center [946, 420] width 217 height 481
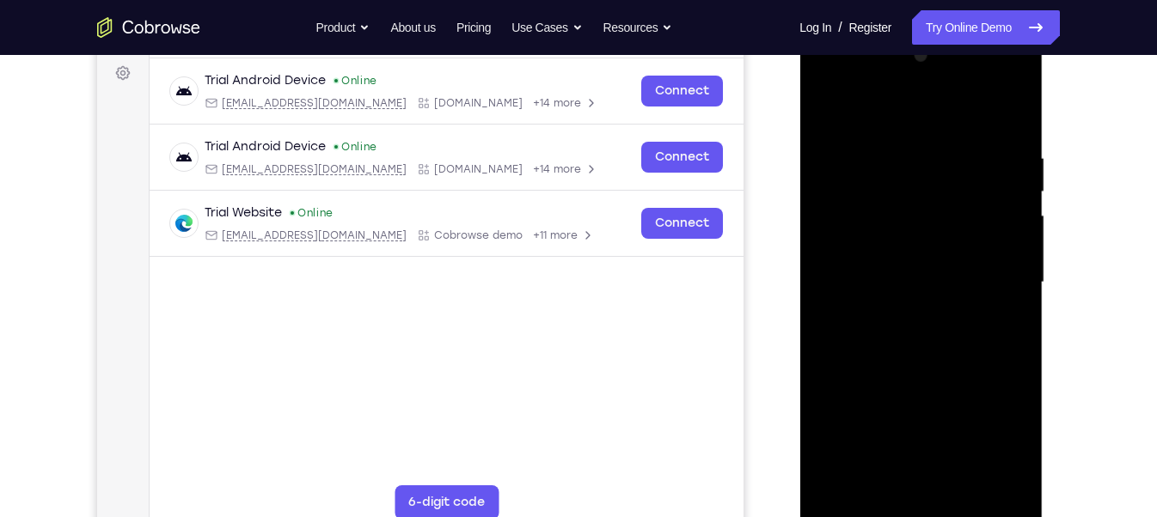
scroll to position [315, 0]
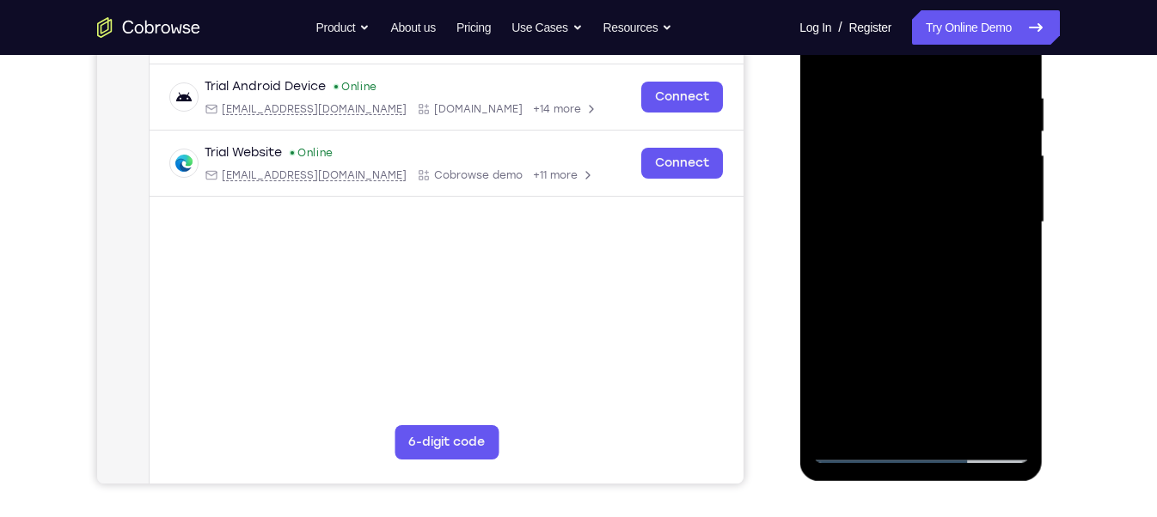
click at [842, 233] on div at bounding box center [920, 222] width 217 height 481
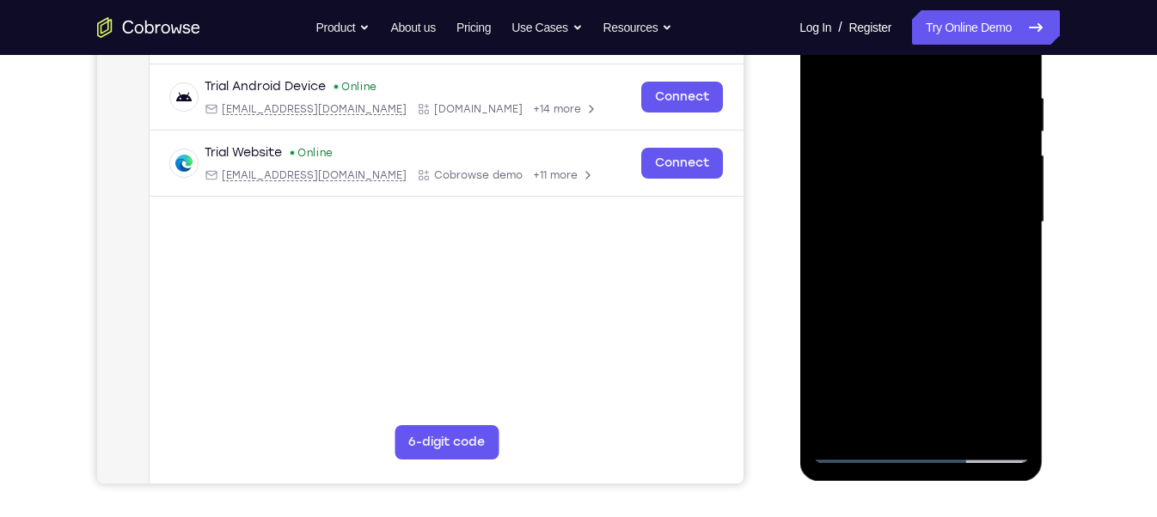
click at [842, 233] on div at bounding box center [920, 222] width 217 height 481
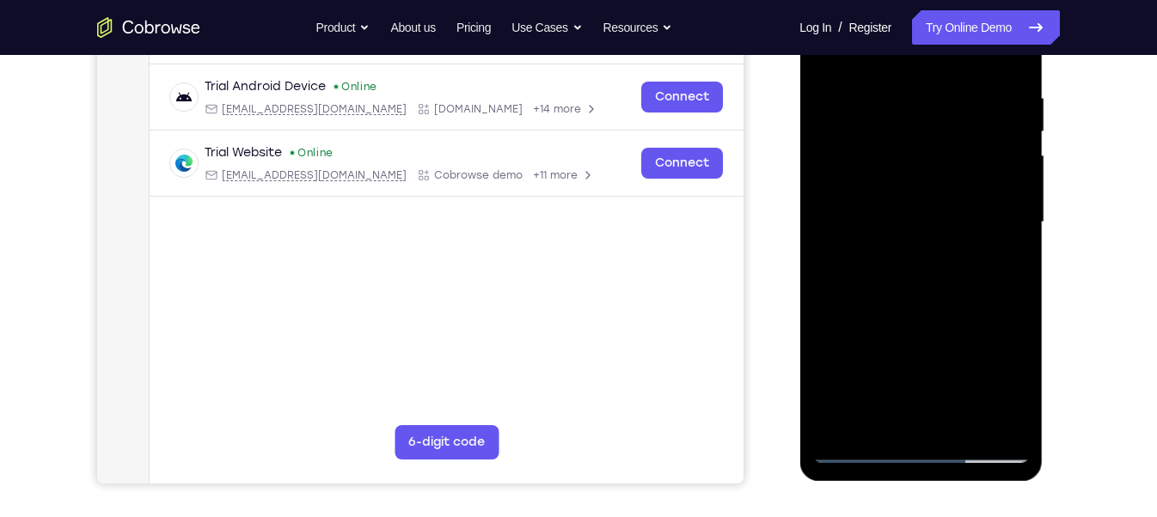
click at [842, 233] on div at bounding box center [920, 222] width 217 height 481
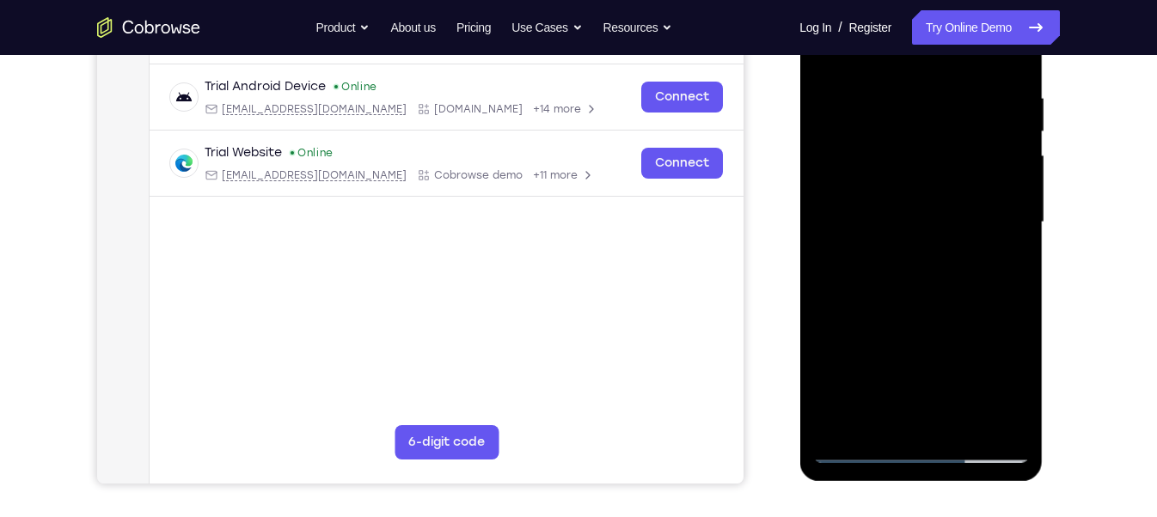
click at [842, 233] on div at bounding box center [920, 222] width 217 height 481
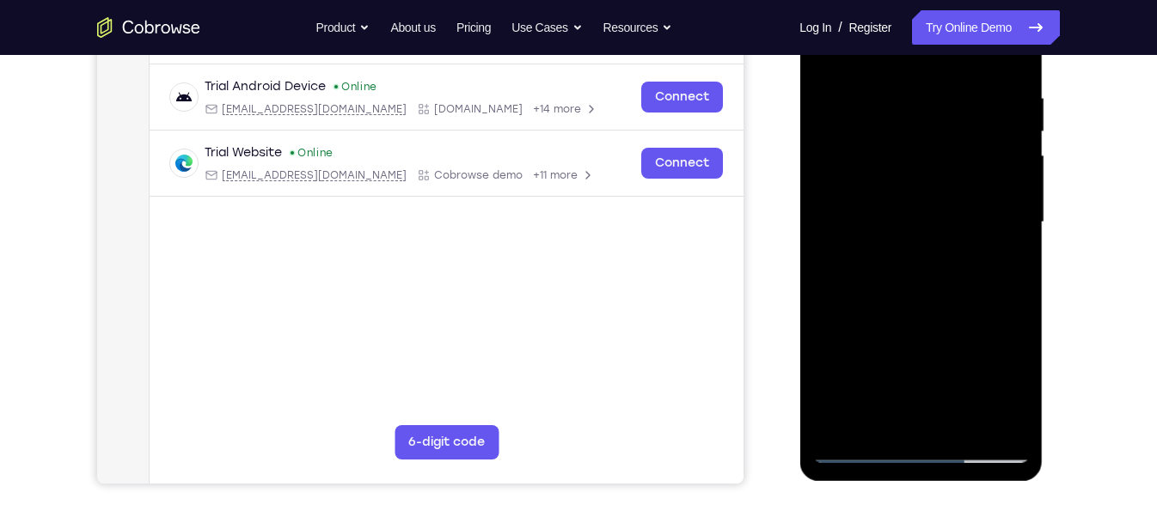
click at [842, 233] on div at bounding box center [920, 222] width 217 height 481
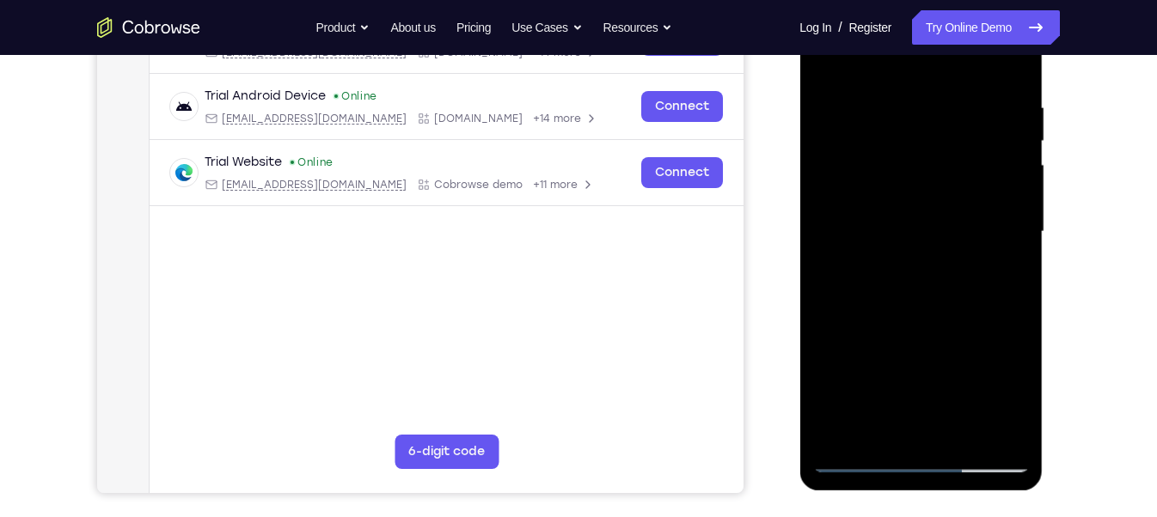
scroll to position [177, 0]
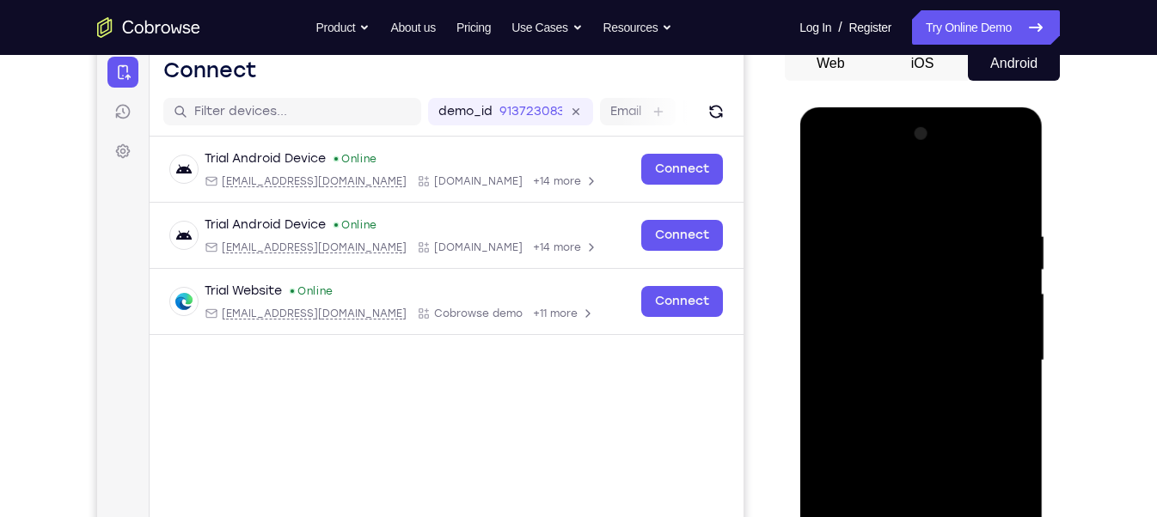
click at [923, 153] on div at bounding box center [920, 360] width 217 height 481
click at [1005, 180] on div at bounding box center [920, 360] width 217 height 481
click at [774, 365] on div "Your Support Agent Your Customer Web iOS Android" at bounding box center [578, 305] width 963 height 635
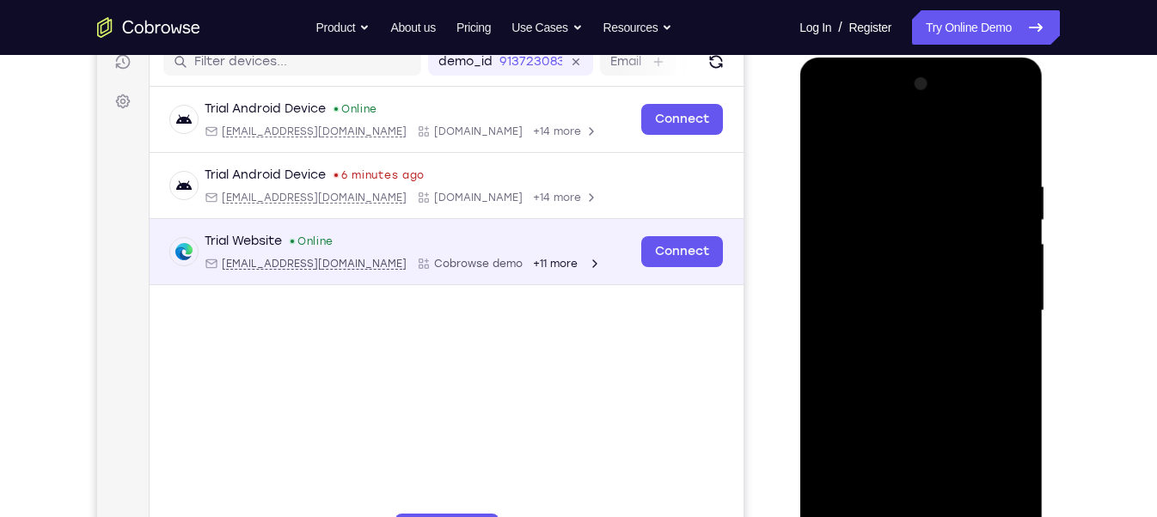
scroll to position [225, 0]
